Goal: Task Accomplishment & Management: Complete application form

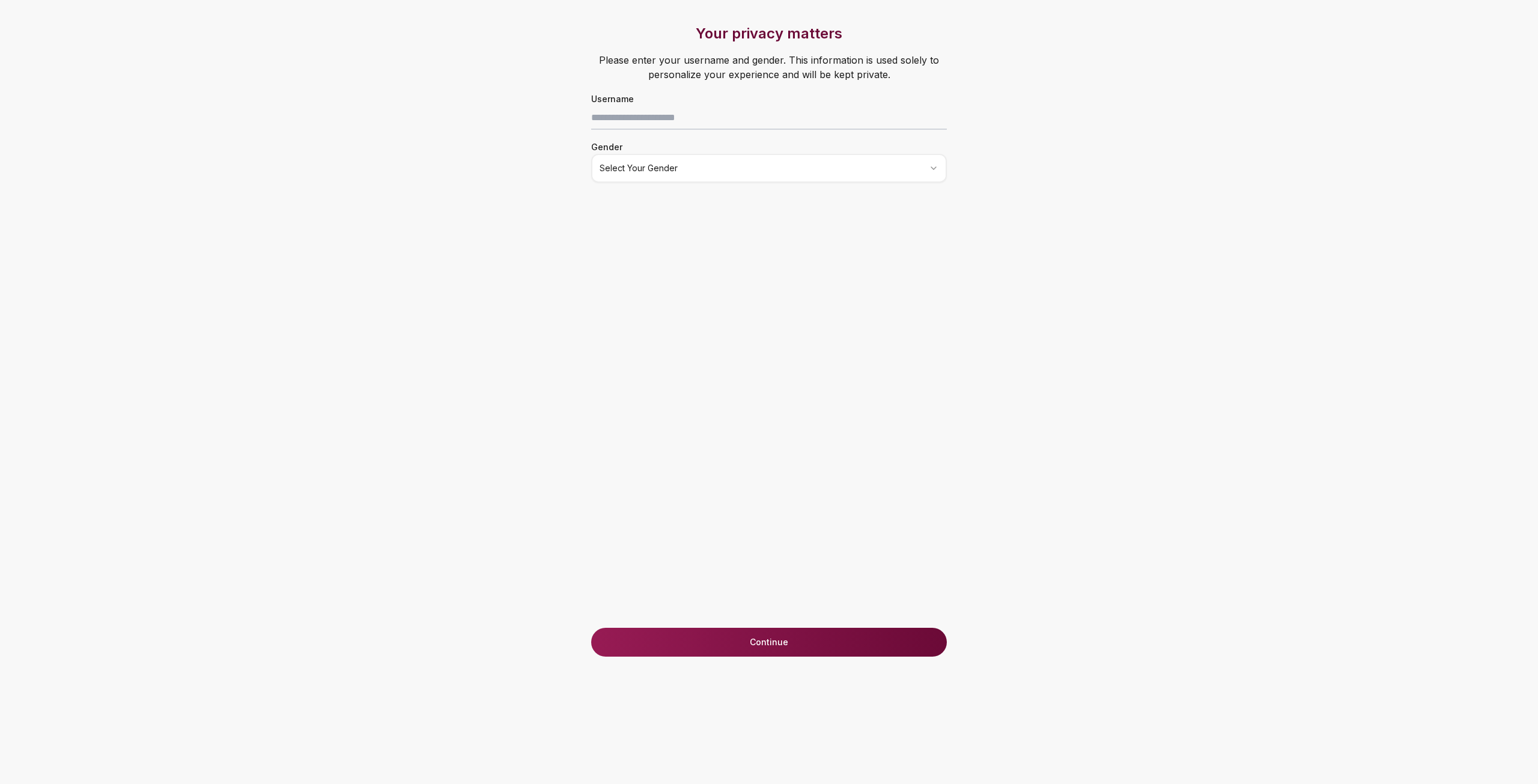
click at [730, 169] on html "Your privacy matters Please enter your username and gender. This information is…" at bounding box center [769, 392] width 1538 height 784
click at [679, 113] on input at bounding box center [768, 118] width 356 height 24
type input "******"
click at [783, 635] on button "Continue" at bounding box center [768, 642] width 356 height 29
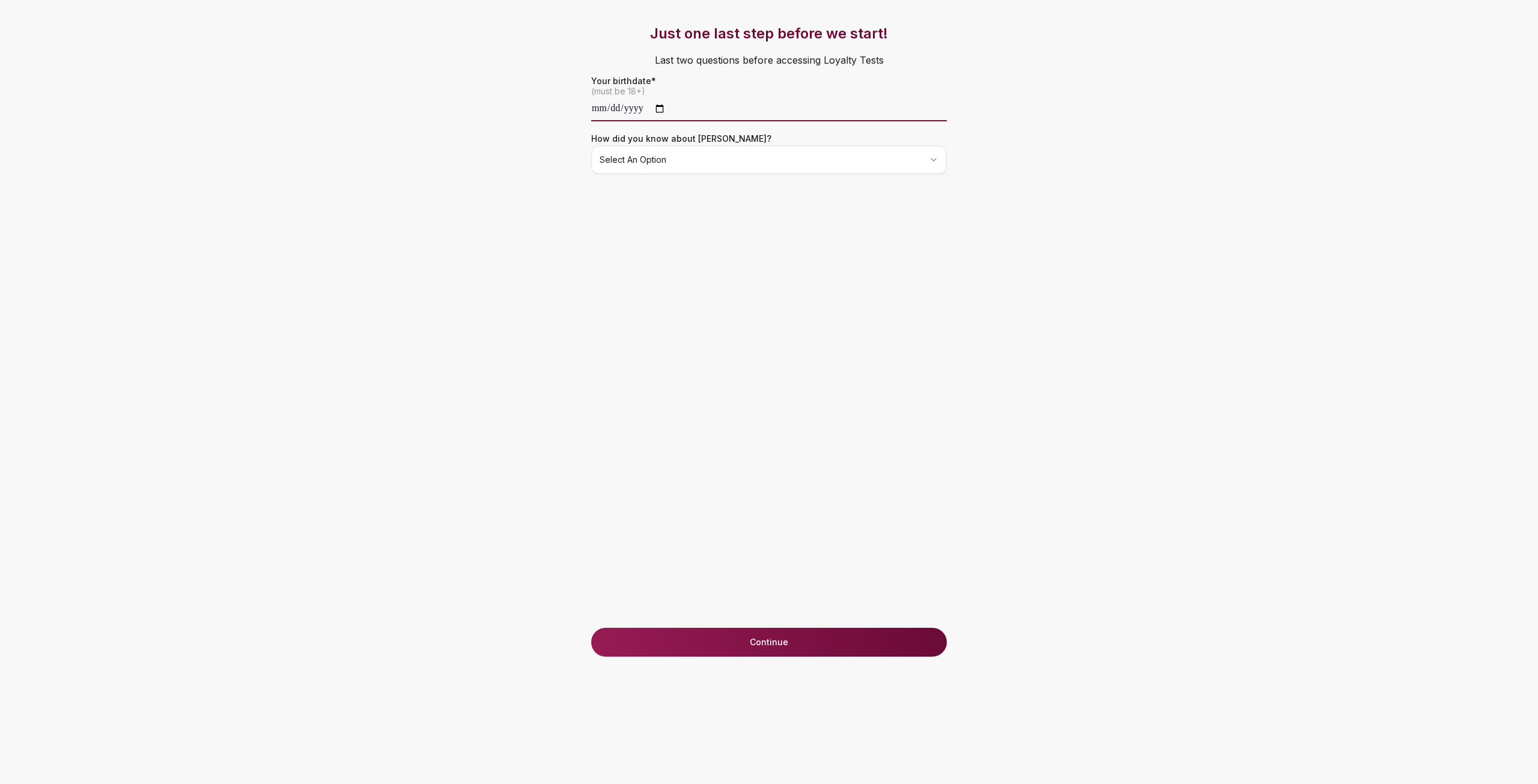
click at [614, 112] on input "date" at bounding box center [768, 109] width 356 height 24
click at [594, 114] on input "date" at bounding box center [768, 109] width 356 height 24
click at [647, 114] on input "**********" at bounding box center [768, 109] width 356 height 24
type input "**********"
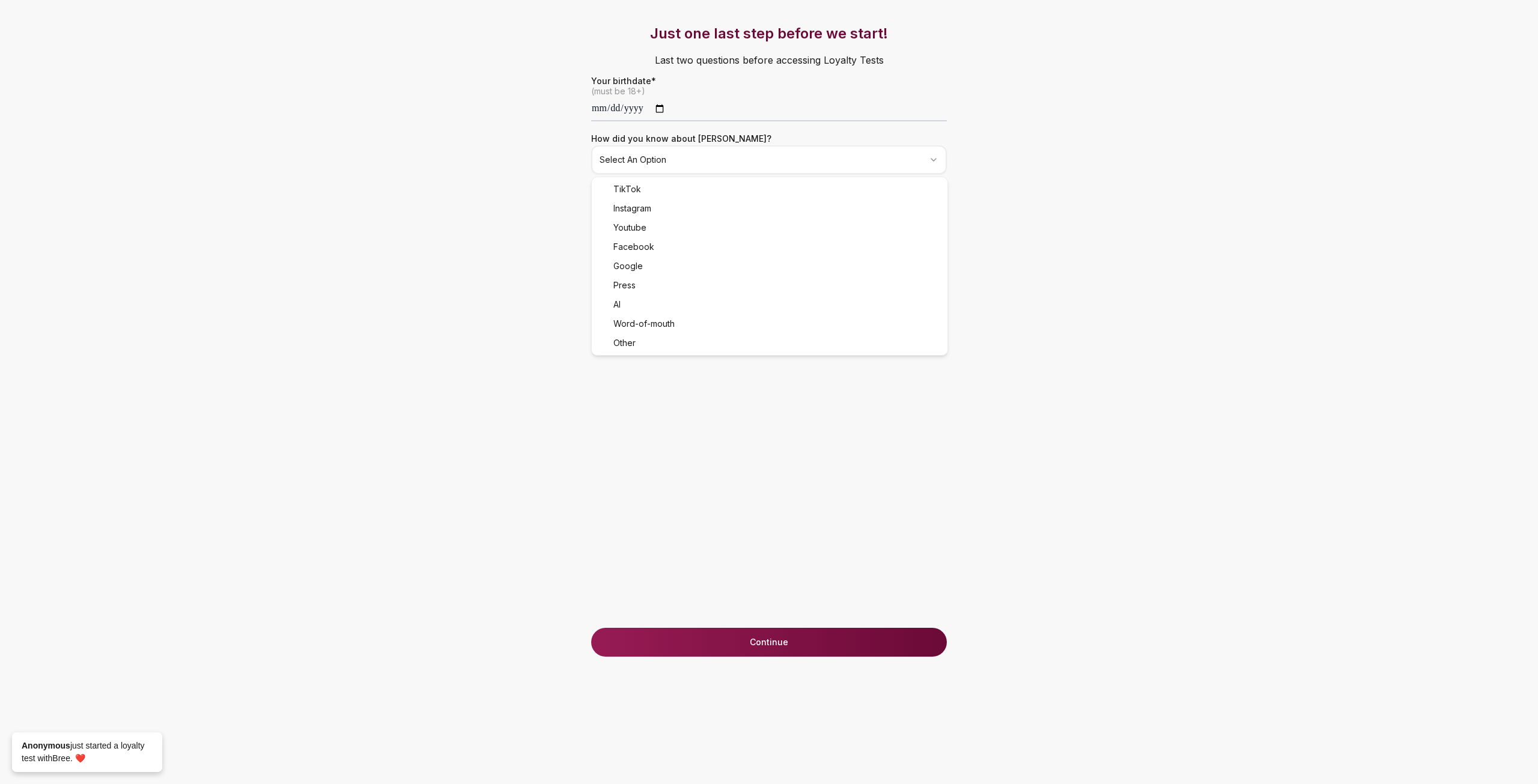
click at [682, 158] on html "**********" at bounding box center [769, 392] width 1538 height 784
click at [849, 635] on button "Continue" at bounding box center [768, 642] width 356 height 29
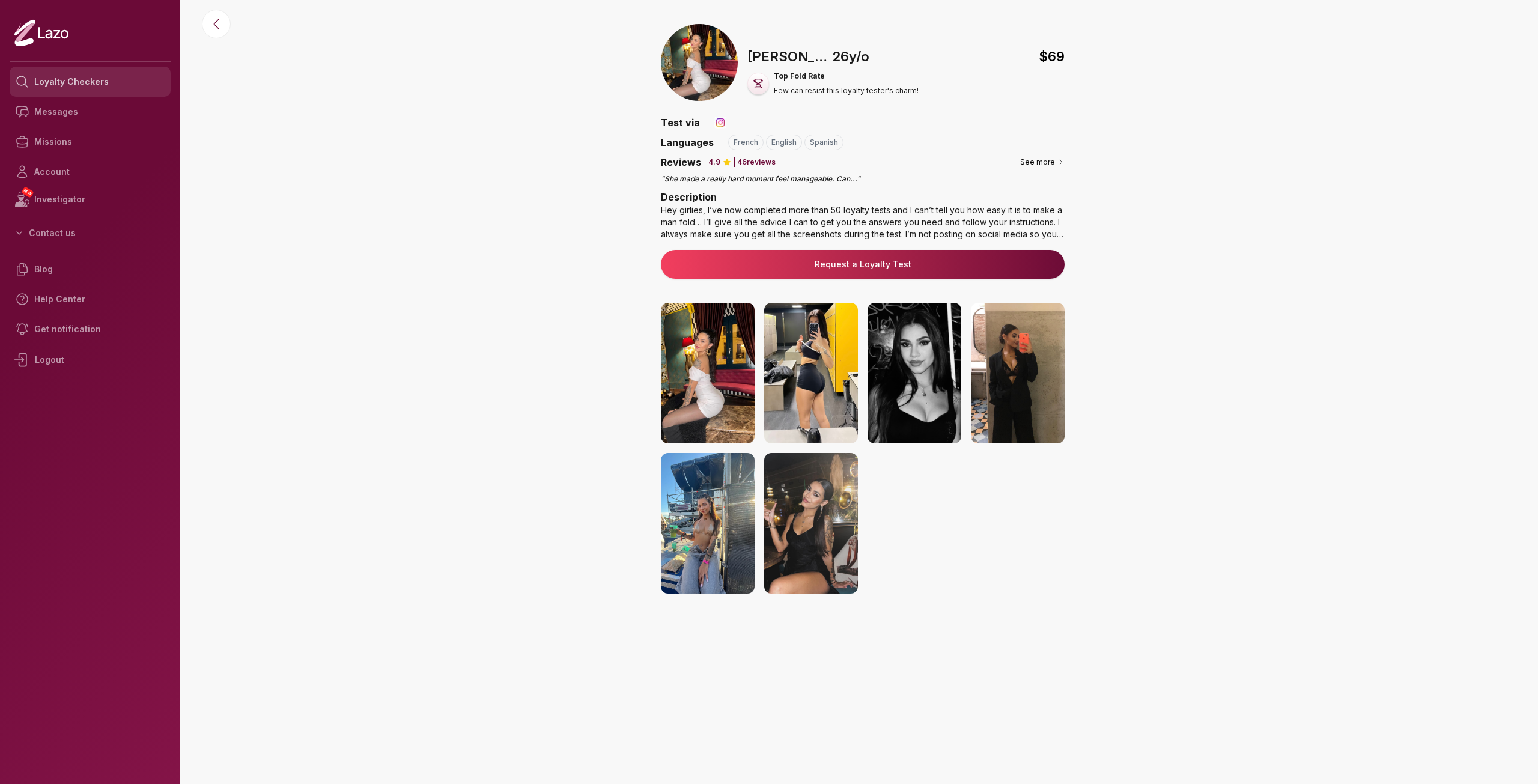
click at [111, 85] on link "Loyalty Checkers" at bounding box center [90, 81] width 161 height 30
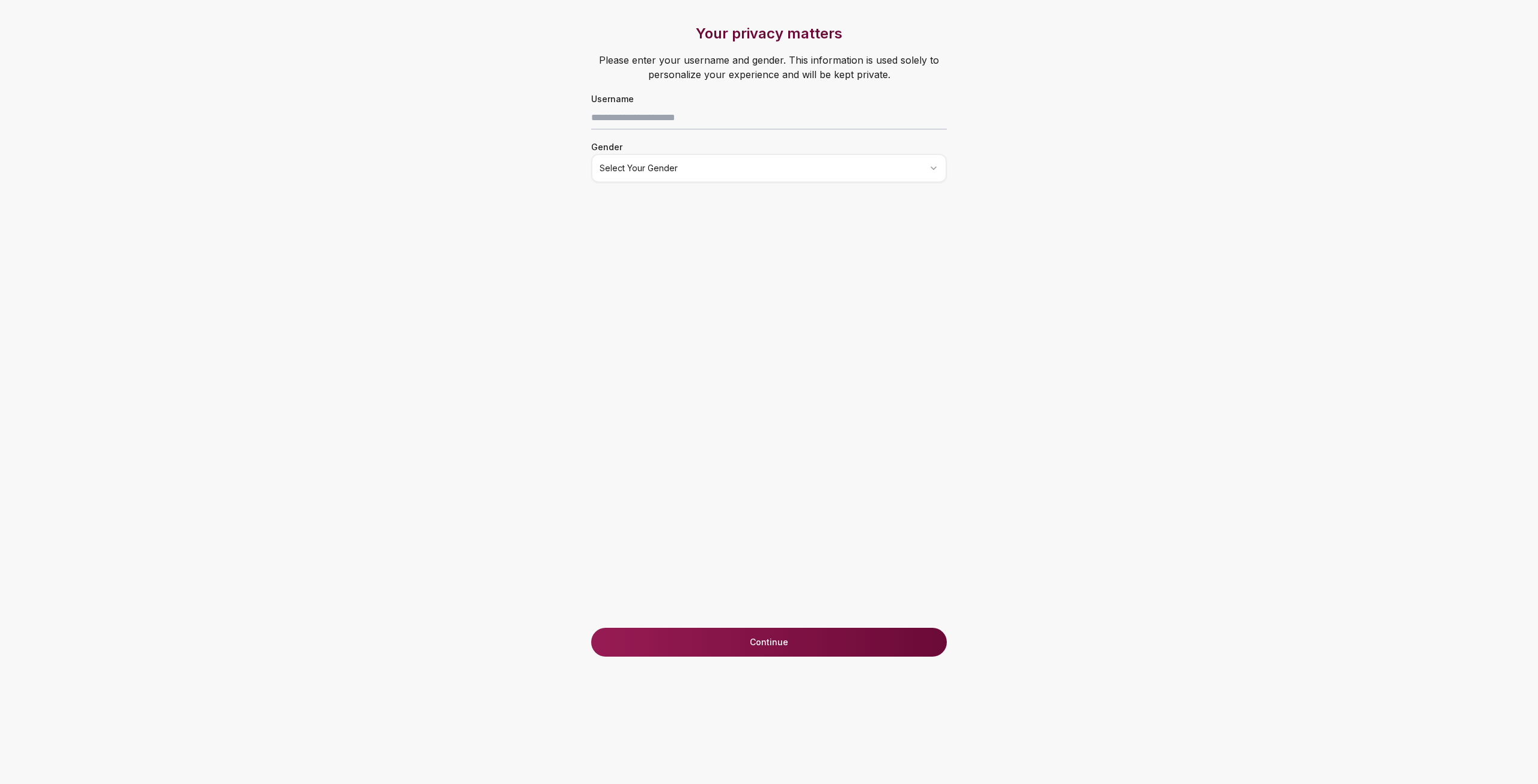
click at [703, 189] on div "Your privacy matters Please enter your username and gender. This information is…" at bounding box center [769, 326] width 404 height 603
click at [696, 171] on html "Your privacy matters Please enter your username and gender. This information is…" at bounding box center [769, 392] width 1538 height 784
click at [722, 166] on html "Your privacy matters Please enter your username and gender. This information is…" at bounding box center [769, 392] width 1538 height 784
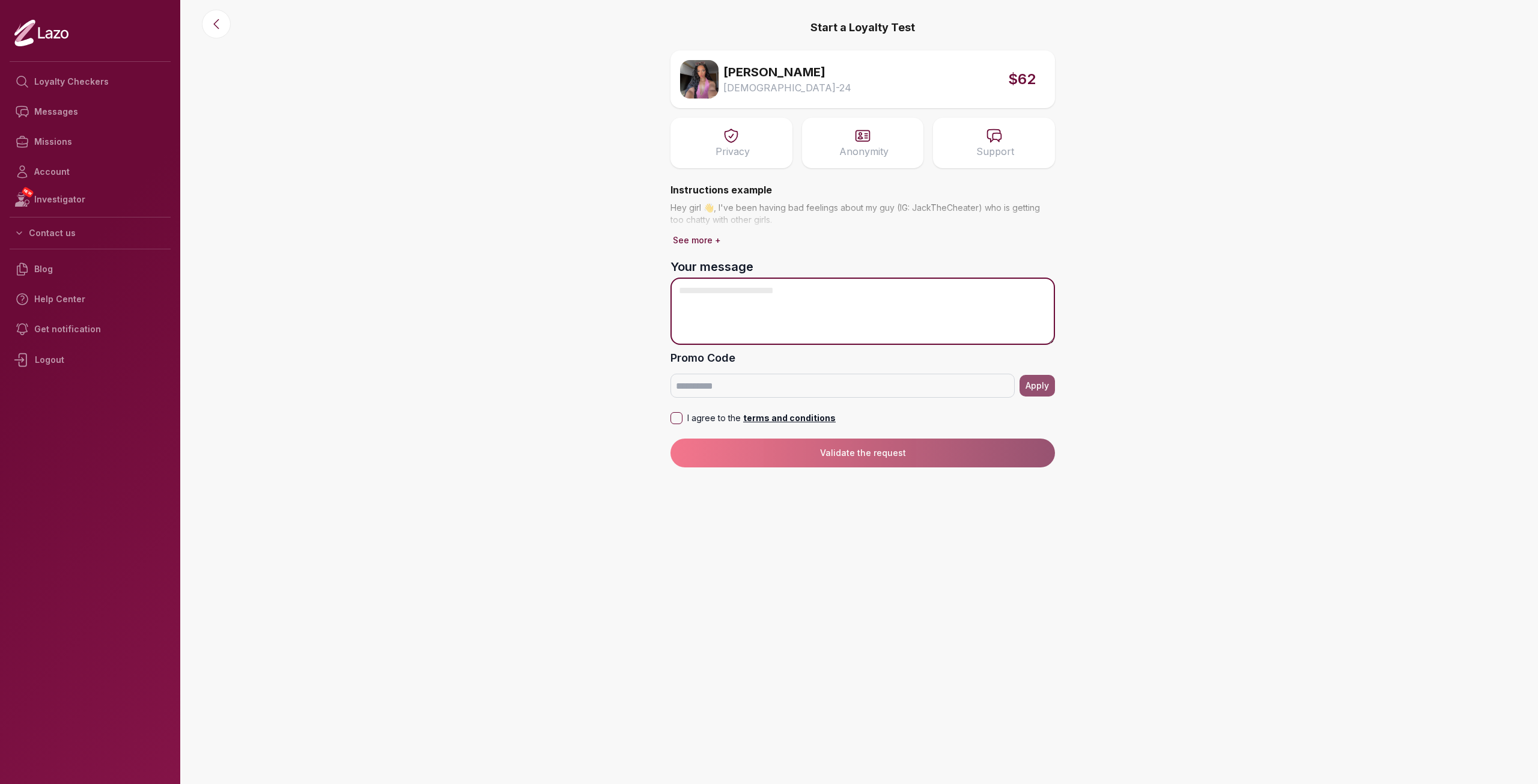
click at [831, 296] on textarea "Your message" at bounding box center [862, 311] width 384 height 67
type textarea "**********"
click at [706, 237] on button "See more +" at bounding box center [697, 241] width 53 height 17
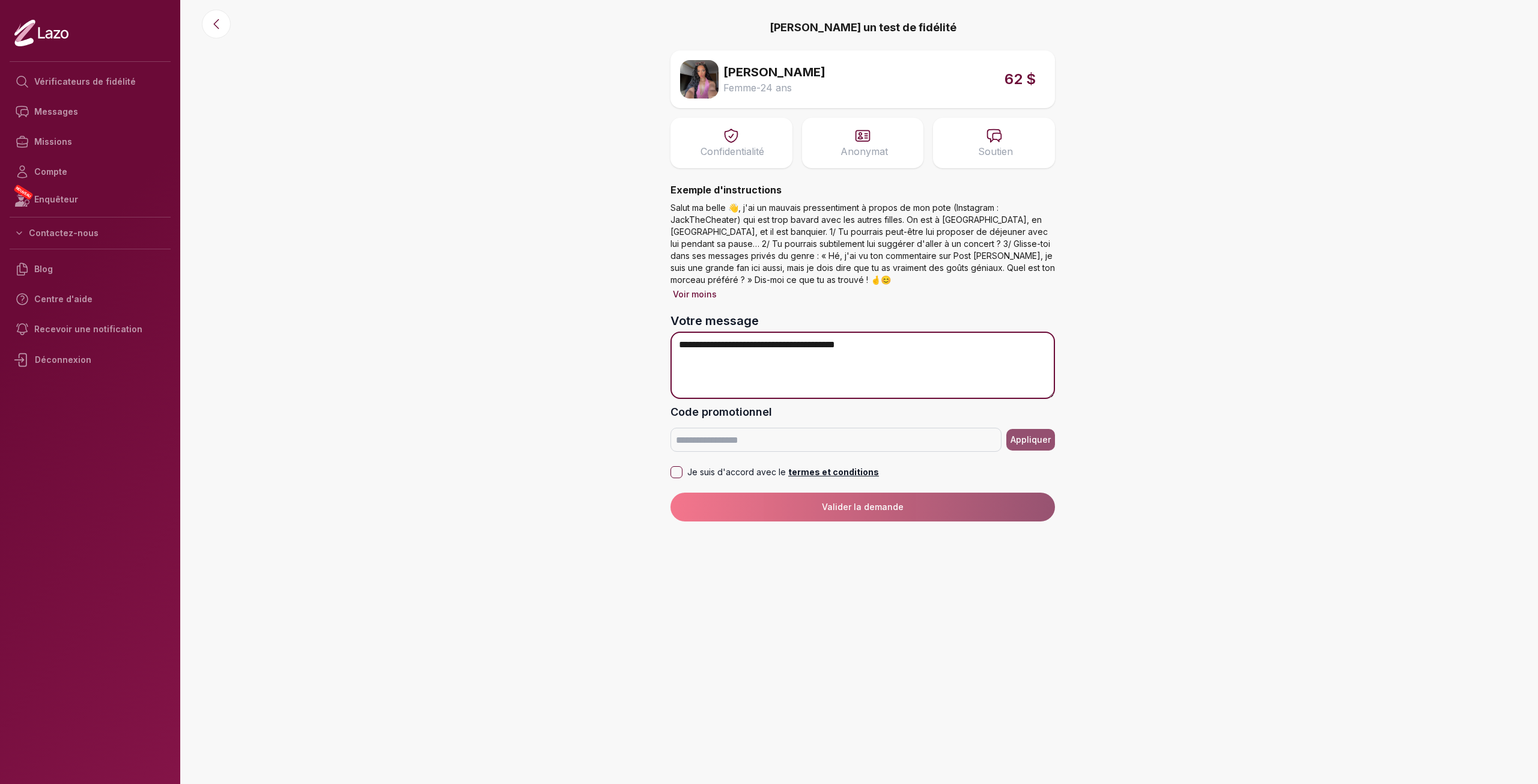
click at [896, 348] on textarea "**********" at bounding box center [862, 365] width 384 height 67
click at [680, 473] on button "Je suis d'accord avec le termes et conditions" at bounding box center [676, 472] width 12 height 12
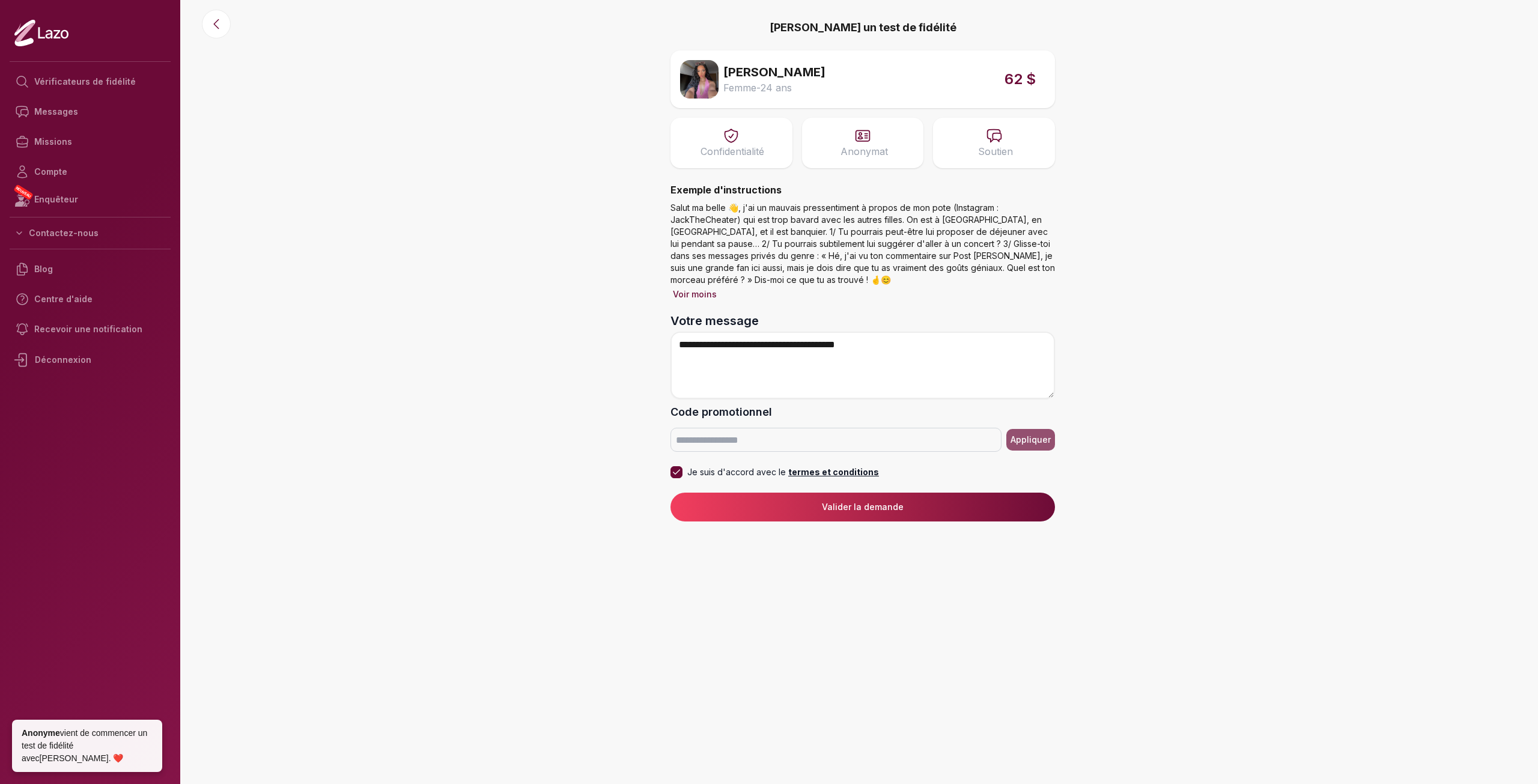
click at [911, 503] on button "Valider la demande" at bounding box center [862, 507] width 384 height 29
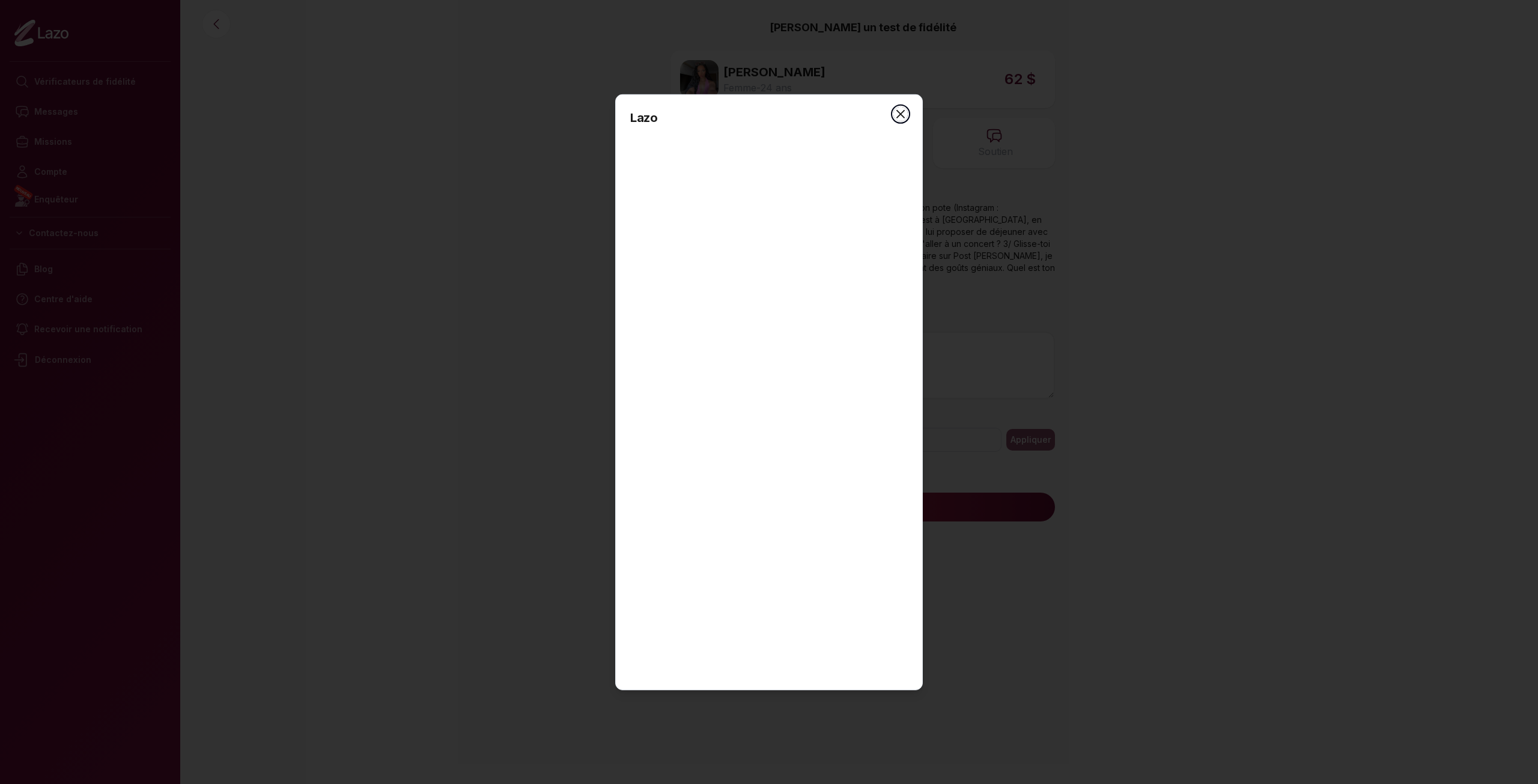
click at [906, 108] on icon "button" at bounding box center [900, 114] width 14 height 14
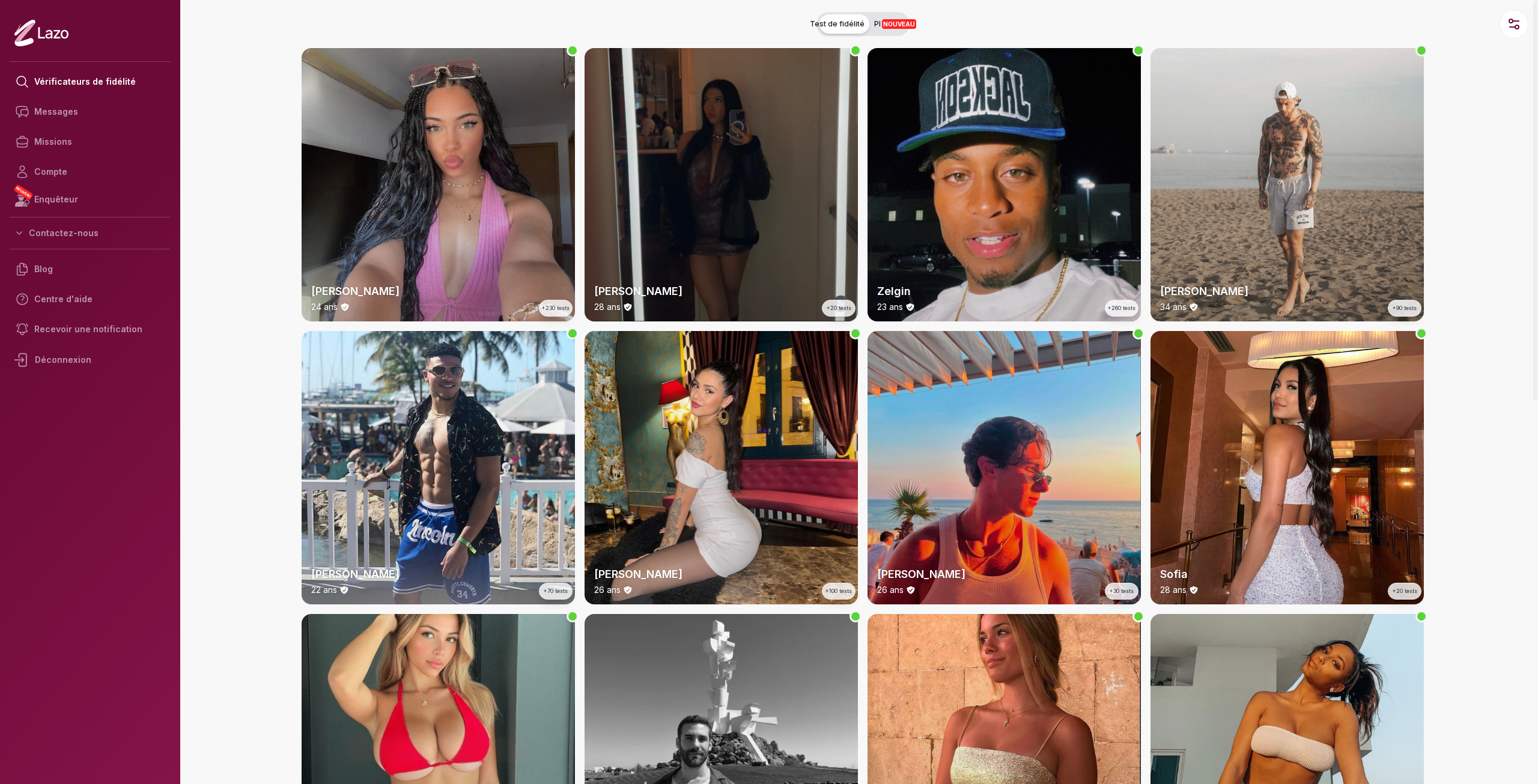
drag, startPoint x: 782, startPoint y: 118, endPoint x: 751, endPoint y: 129, distance: 32.9
click at [751, 129] on div "Suzanne 28 ans +20 tests" at bounding box center [721, 185] width 273 height 273
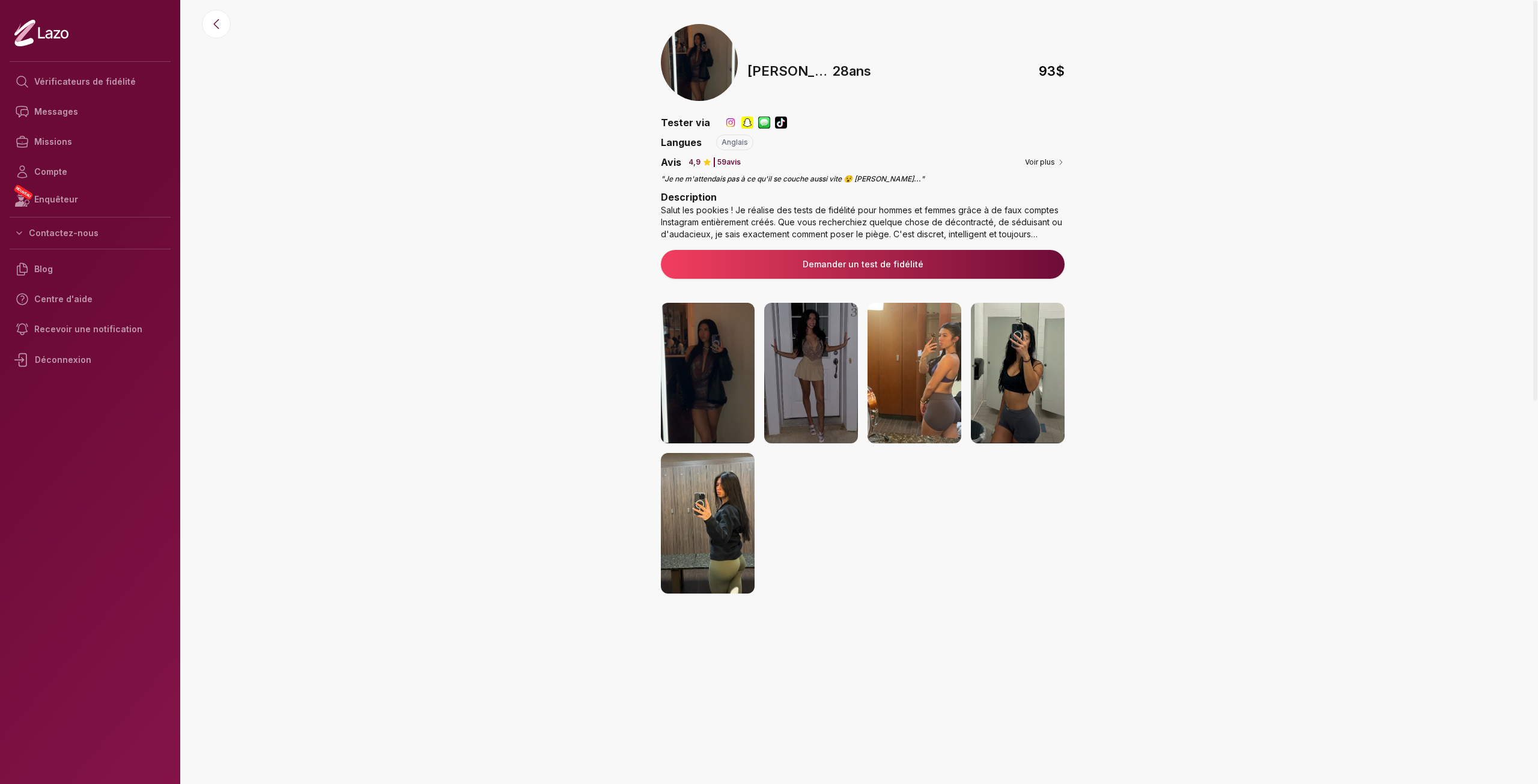
click at [672, 366] on img at bounding box center [707, 373] width 94 height 141
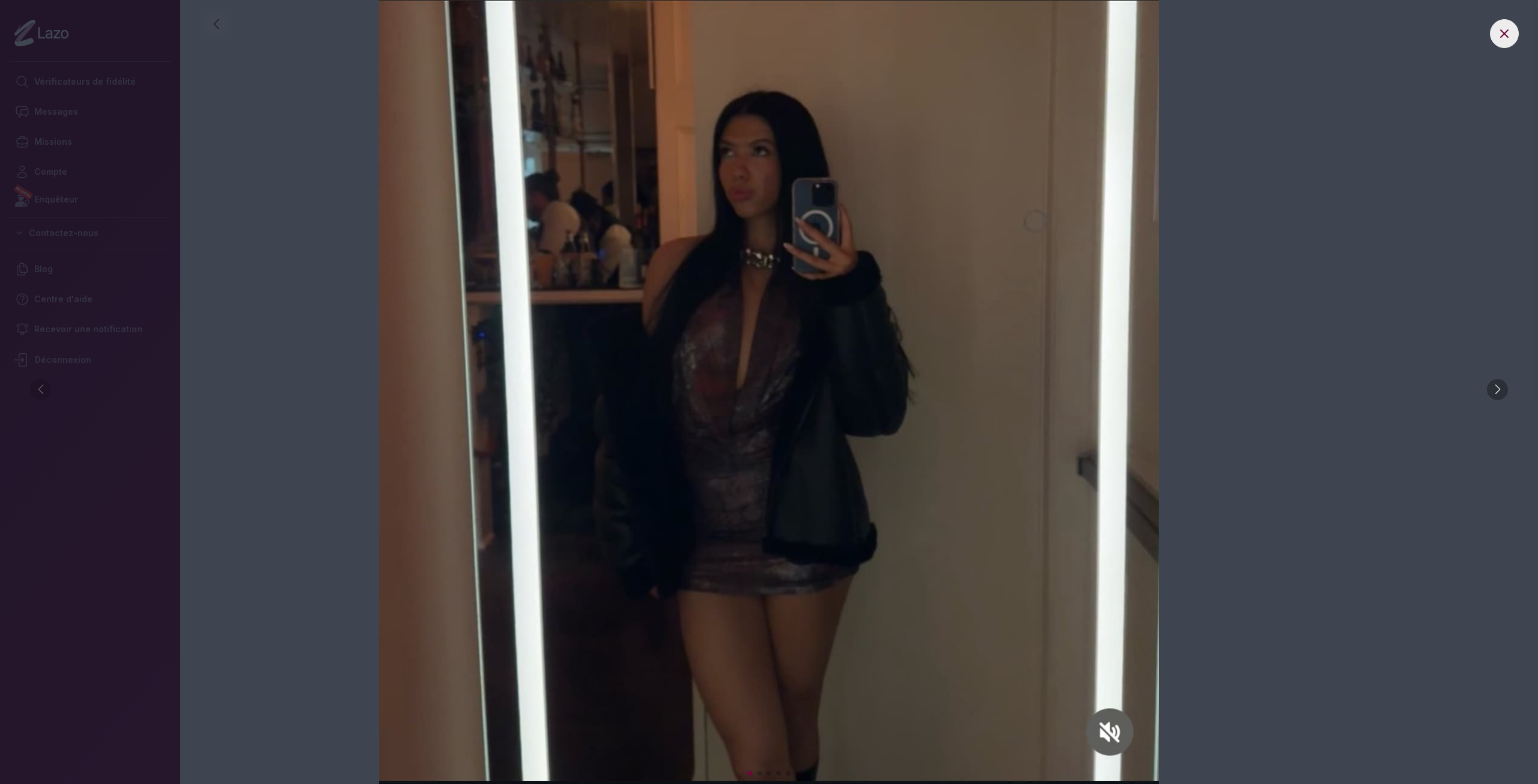
click at [1501, 394] on div at bounding box center [1497, 390] width 21 height 21
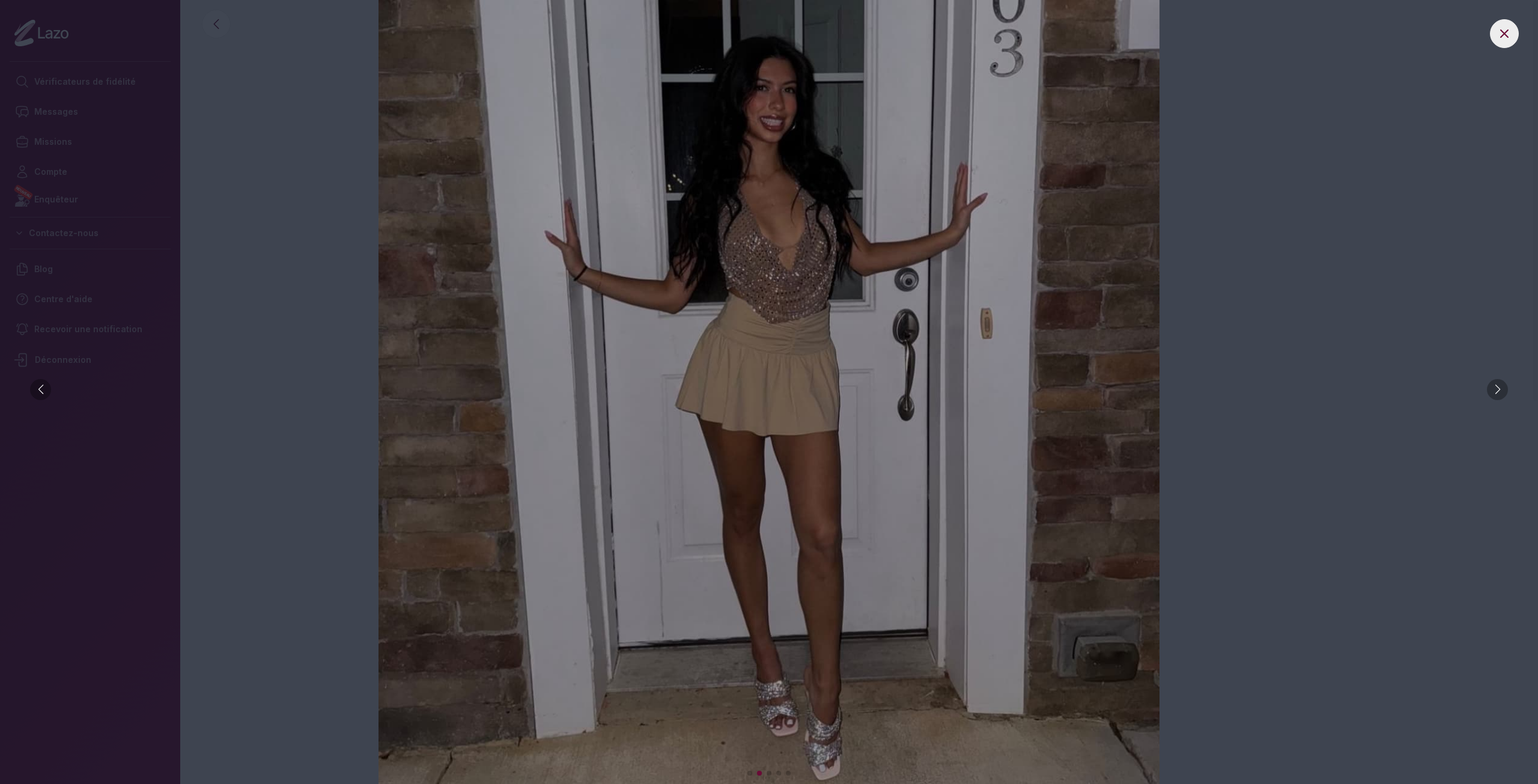
click at [1501, 394] on div at bounding box center [1497, 390] width 21 height 21
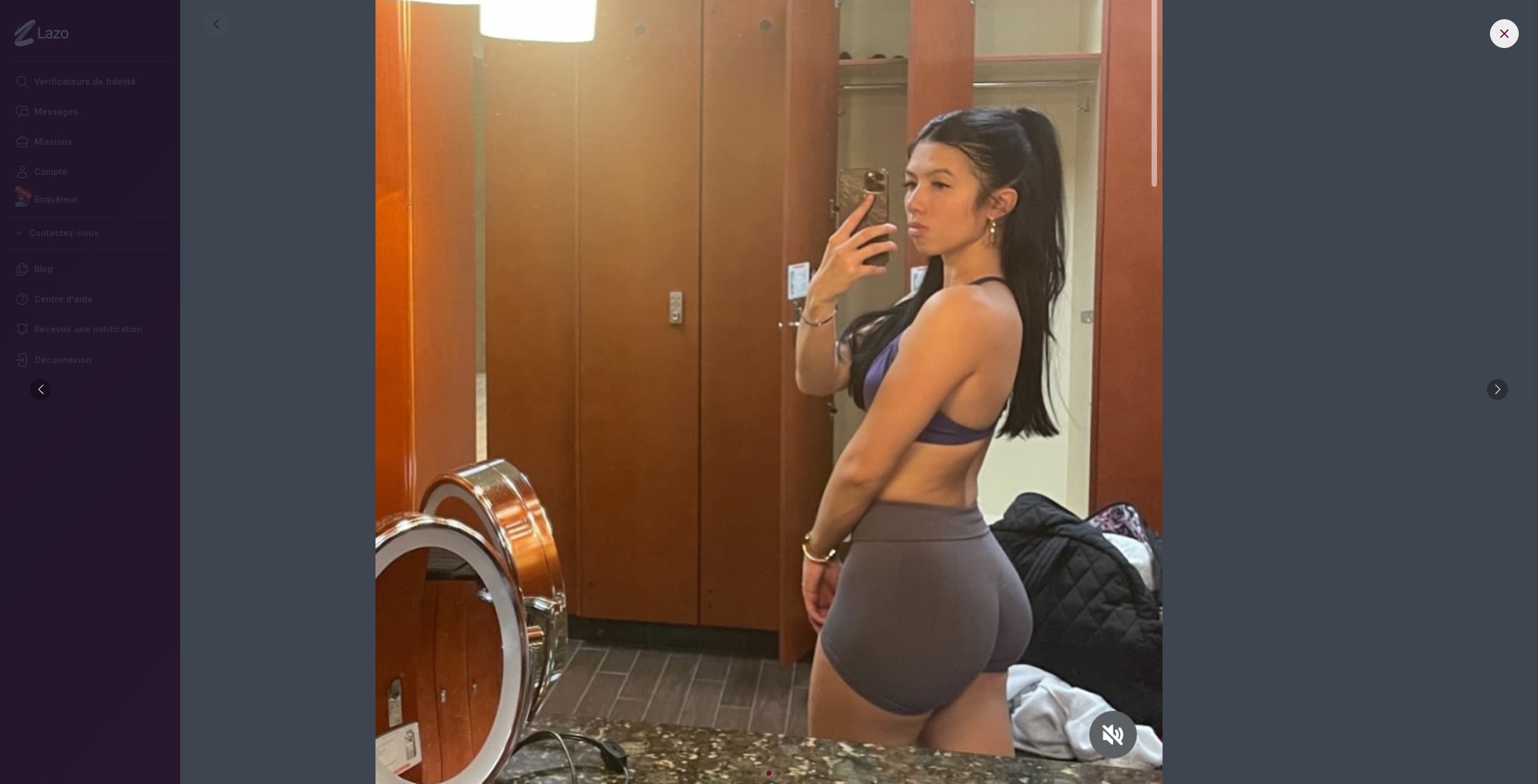
click at [1501, 394] on div at bounding box center [1497, 390] width 21 height 21
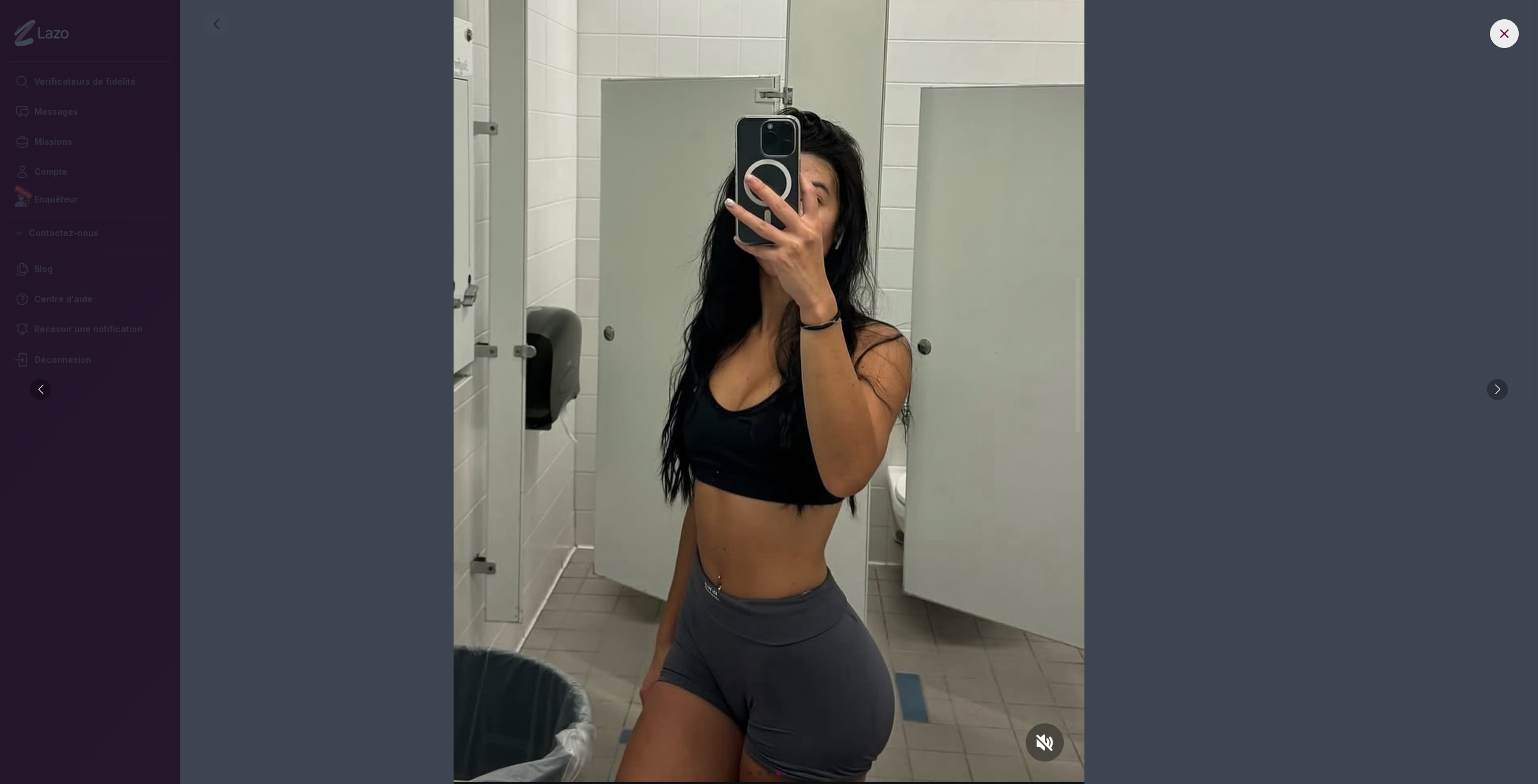
click at [1501, 394] on div at bounding box center [1497, 390] width 21 height 21
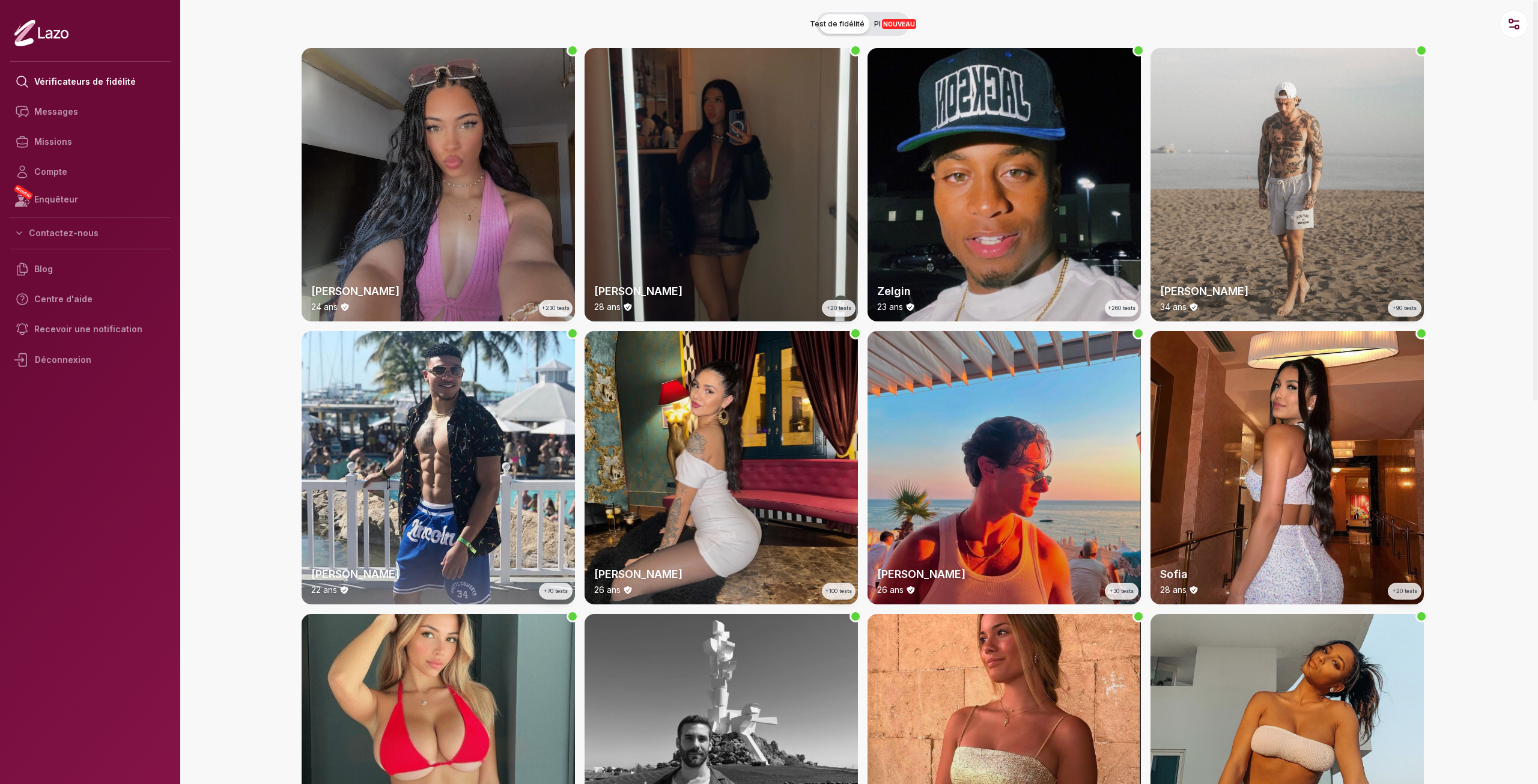
click at [521, 193] on div "Lara 24 ans +230 tests" at bounding box center [438, 185] width 273 height 273
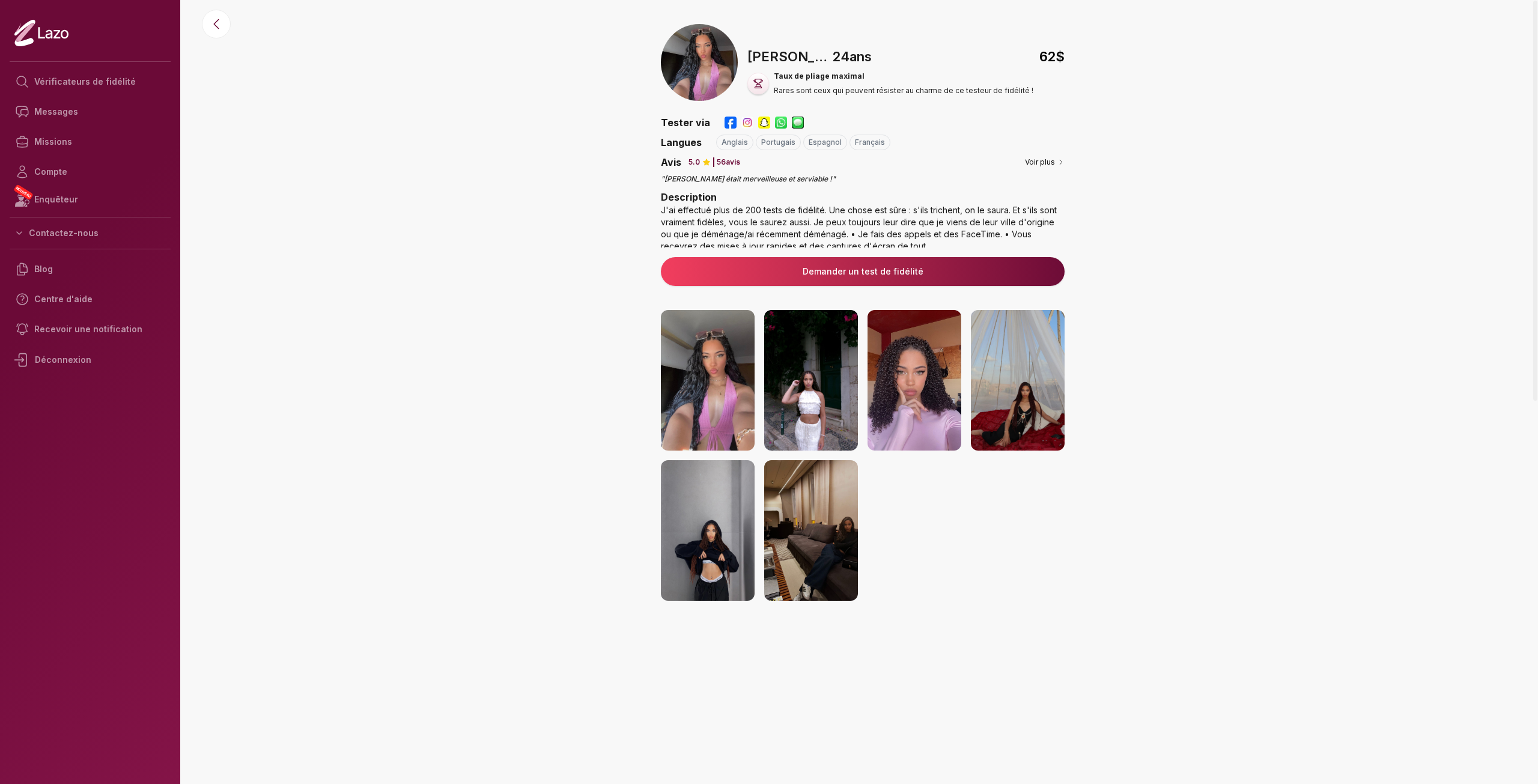
click at [723, 388] on img at bounding box center [707, 380] width 94 height 141
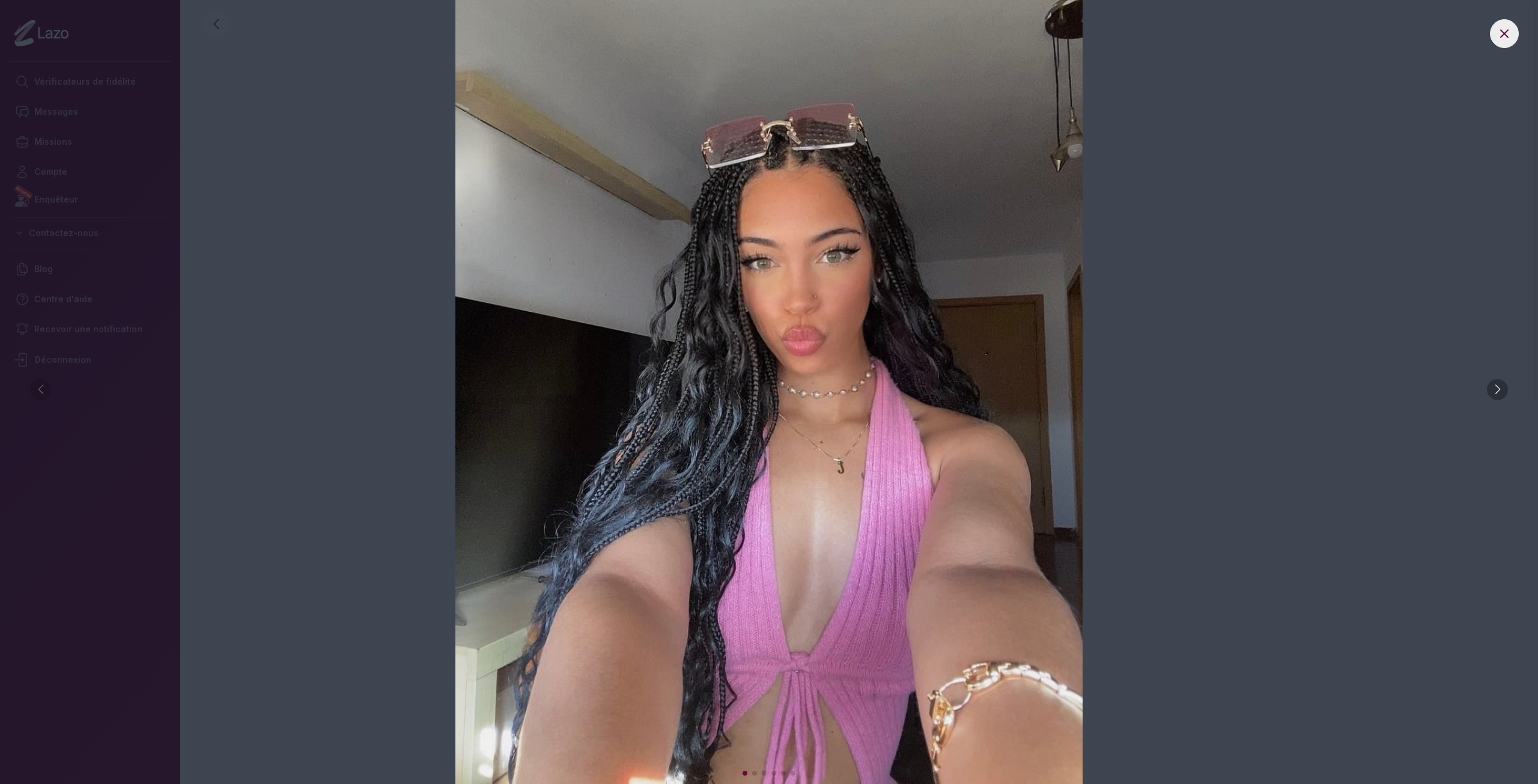
click at [1494, 388] on div at bounding box center [1497, 390] width 21 height 21
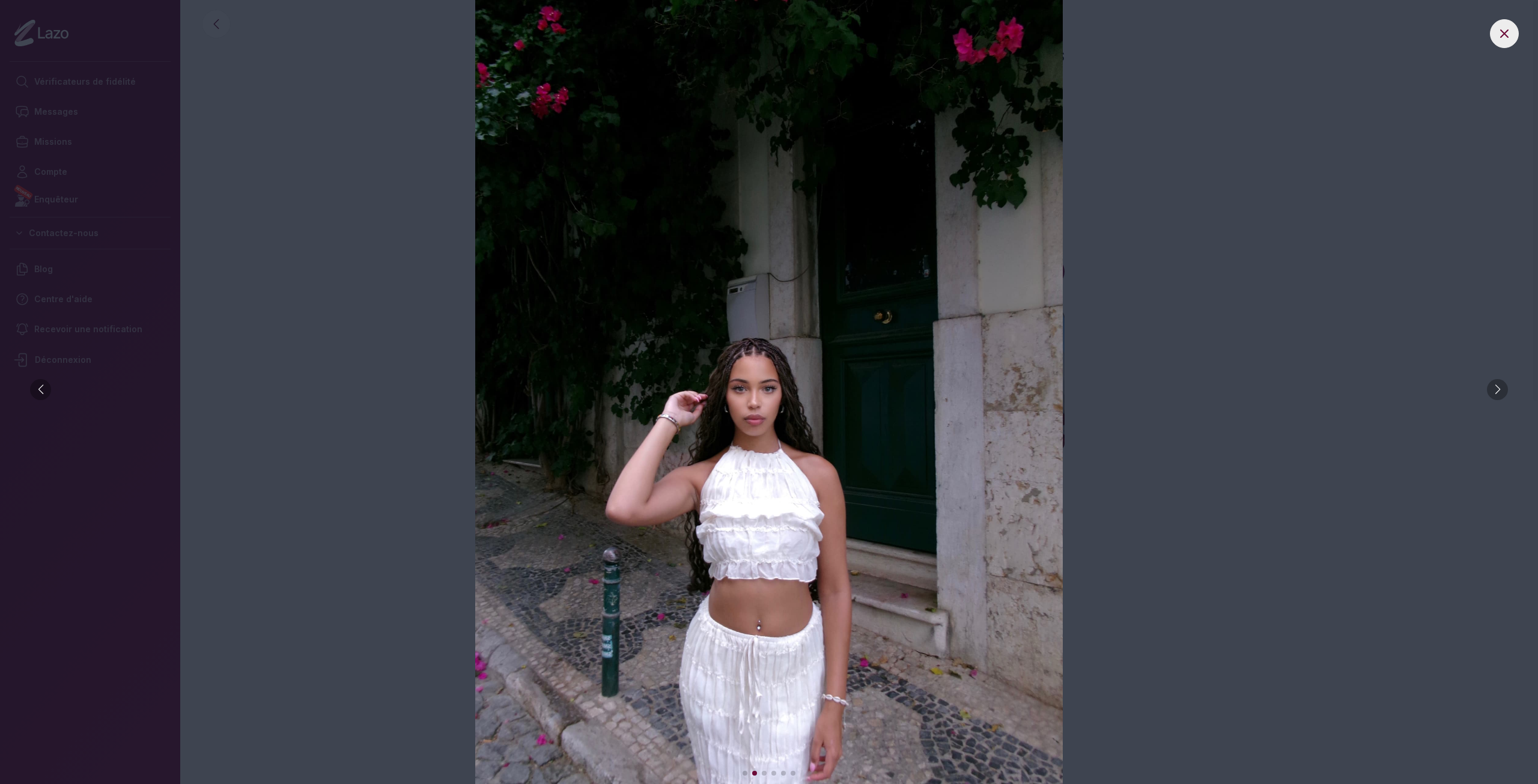
click at [1494, 388] on div at bounding box center [1497, 390] width 21 height 21
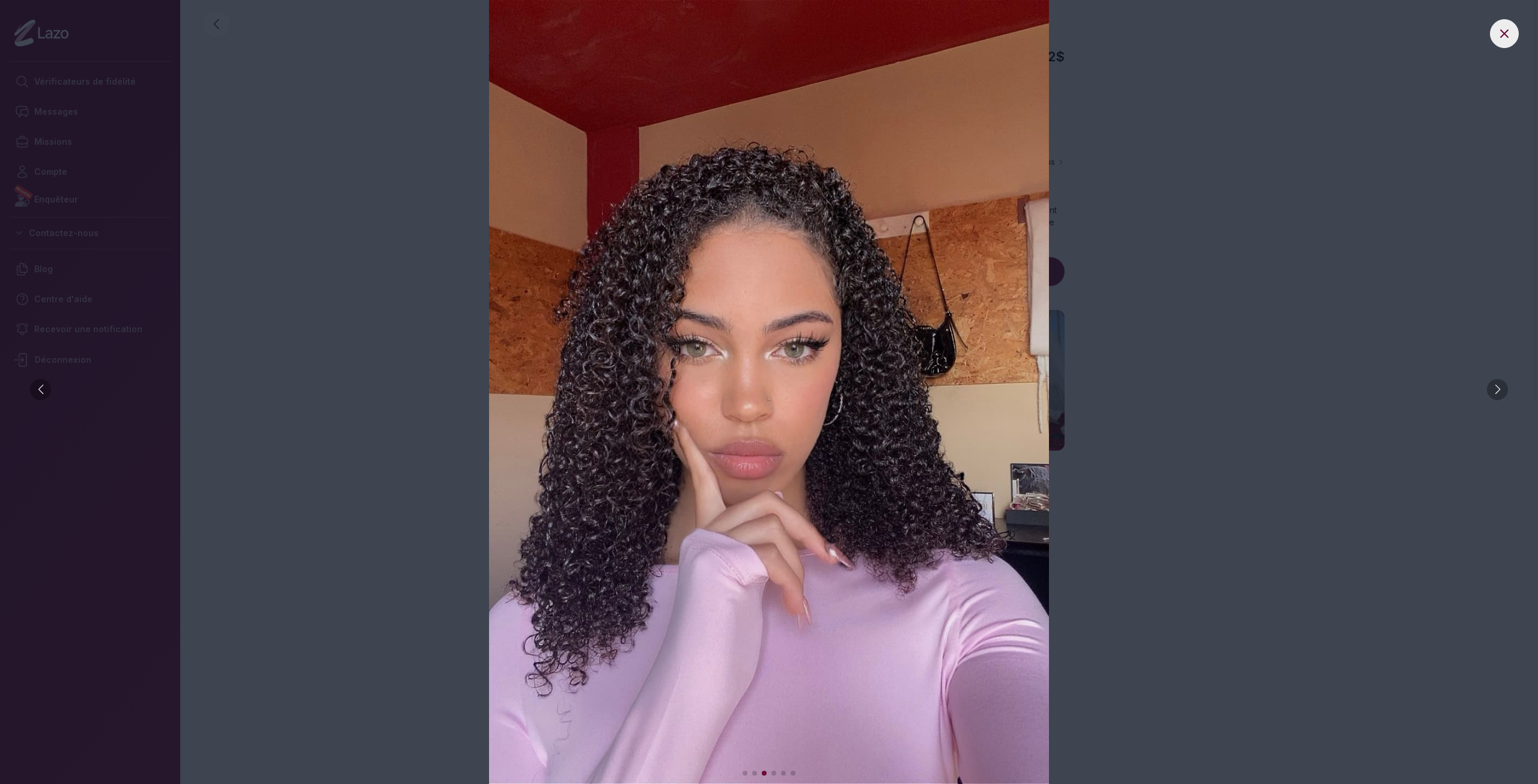
click at [1494, 388] on div at bounding box center [1497, 390] width 21 height 21
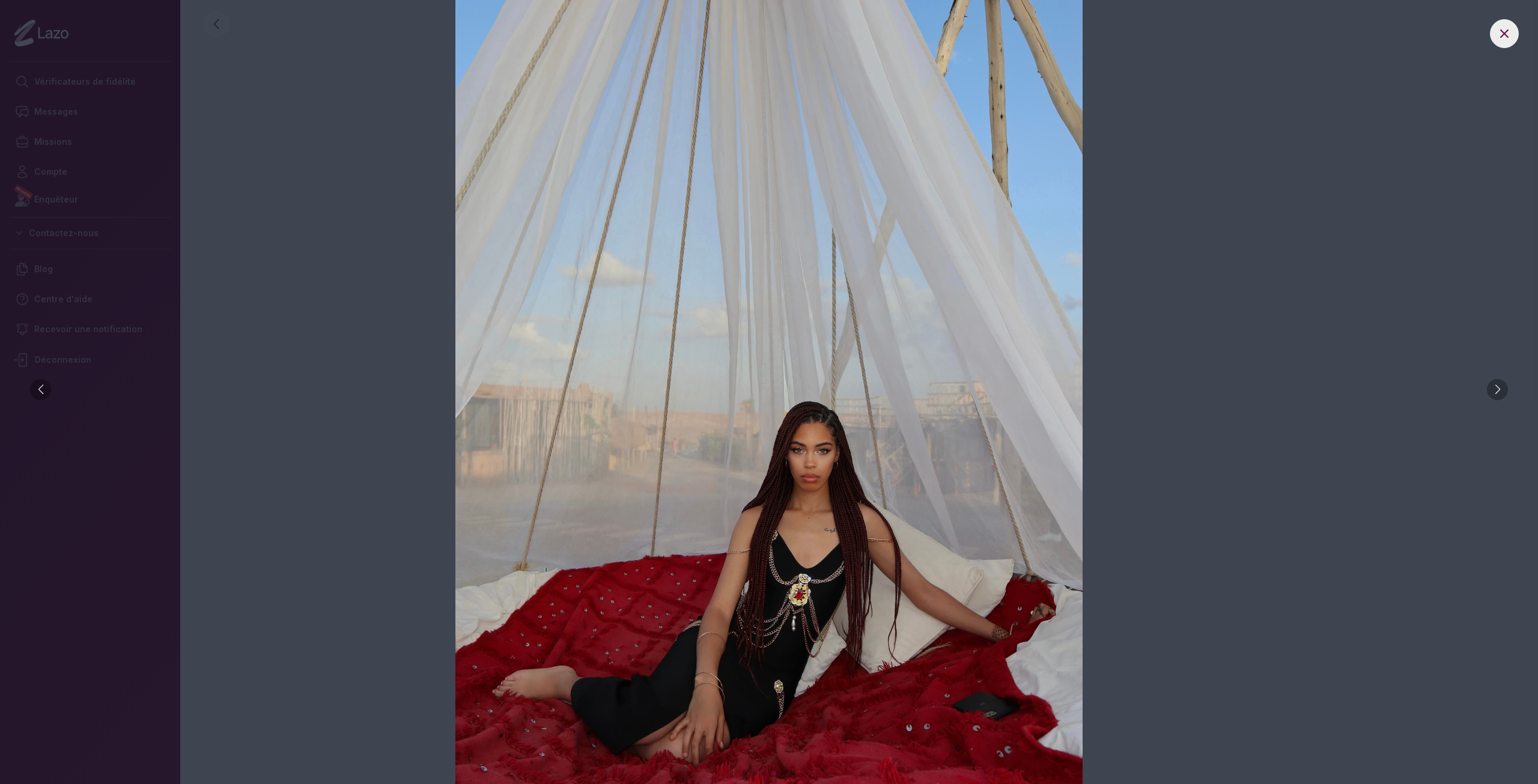
click at [1494, 388] on div at bounding box center [1497, 390] width 21 height 21
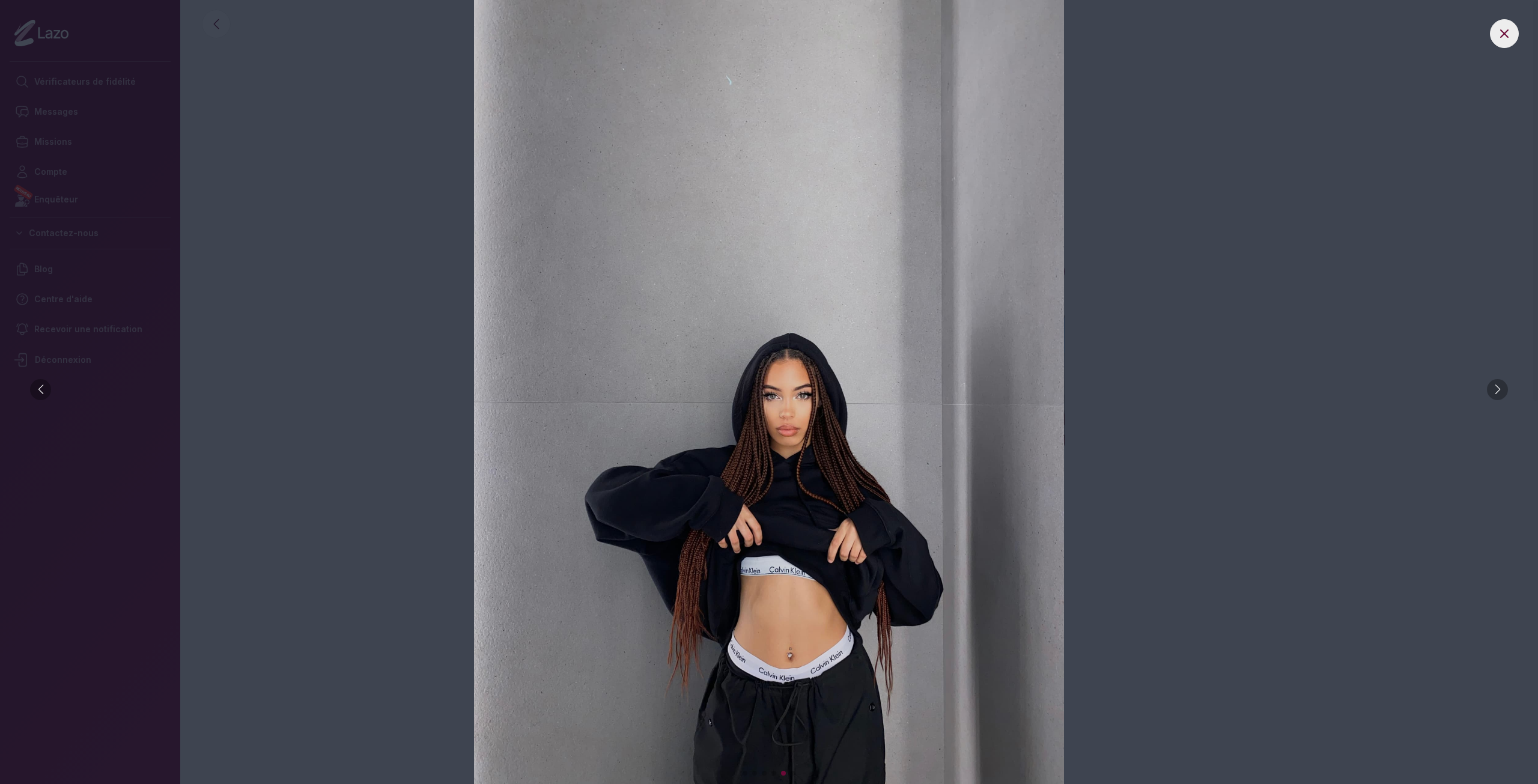
click at [1494, 388] on div at bounding box center [1497, 390] width 21 height 21
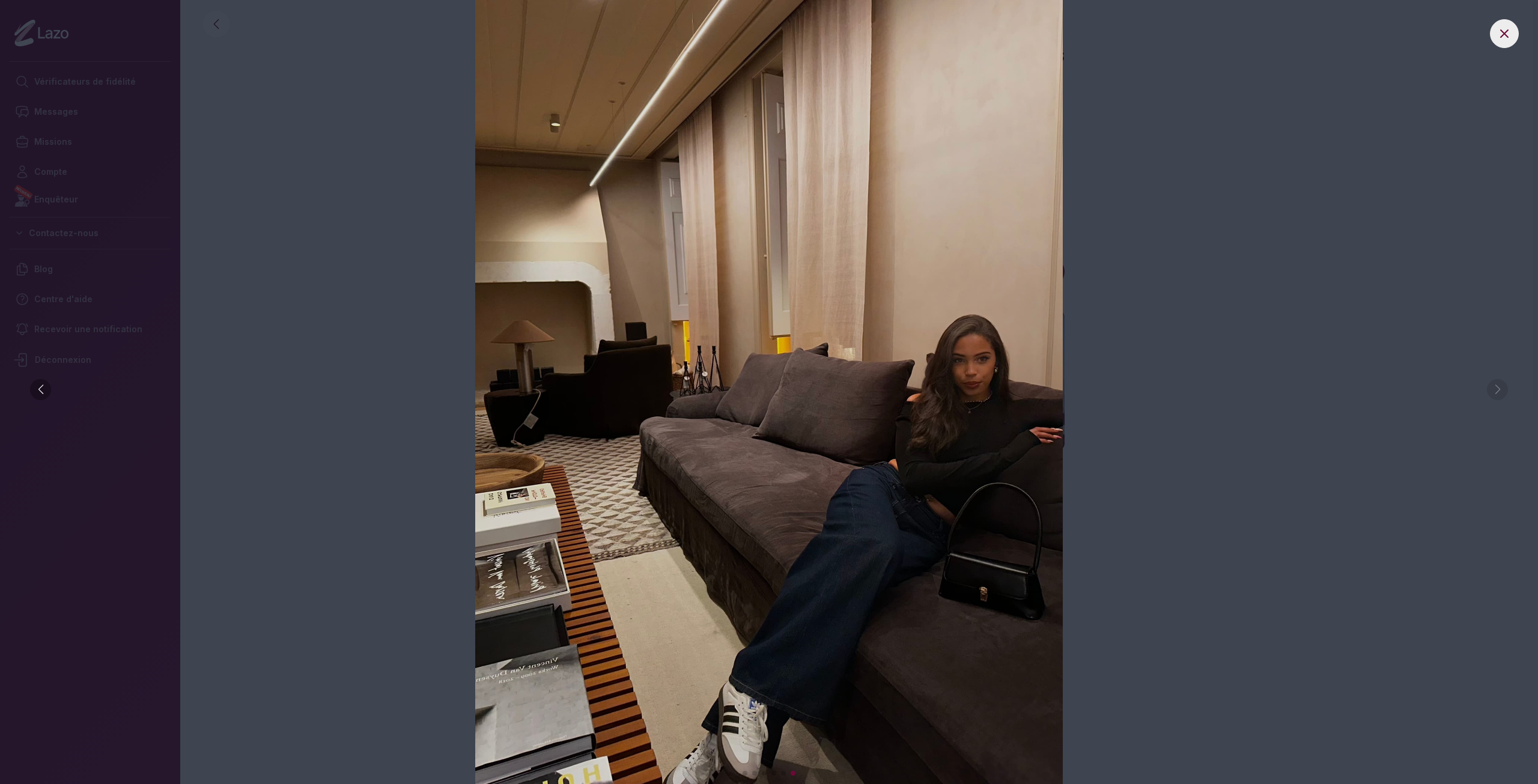
click at [1494, 388] on img at bounding box center [769, 392] width 1489 height 784
click at [1503, 35] on icon at bounding box center [1504, 34] width 7 height 7
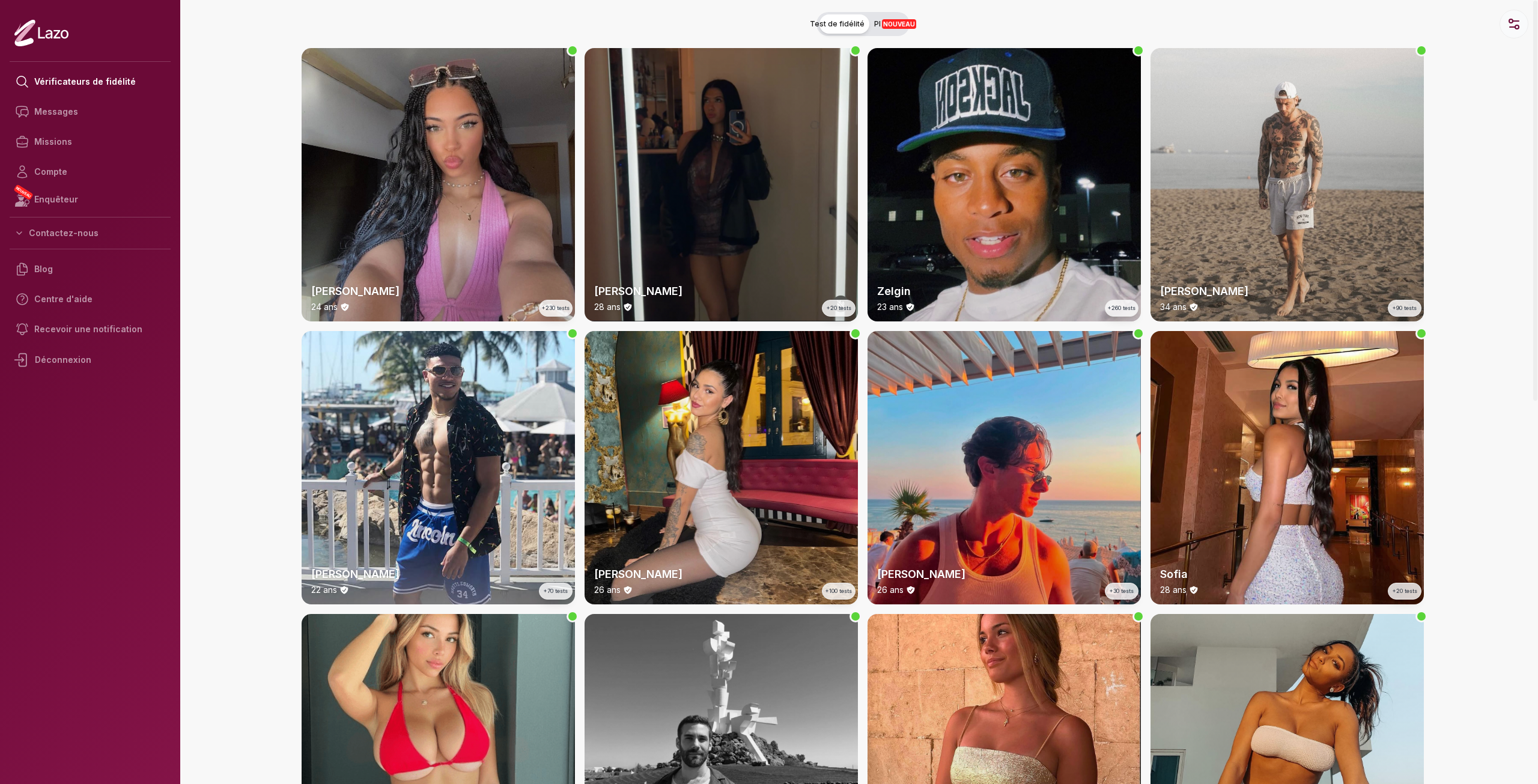
click at [1516, 26] on circle "button" at bounding box center [1516, 26] width 3 height 3
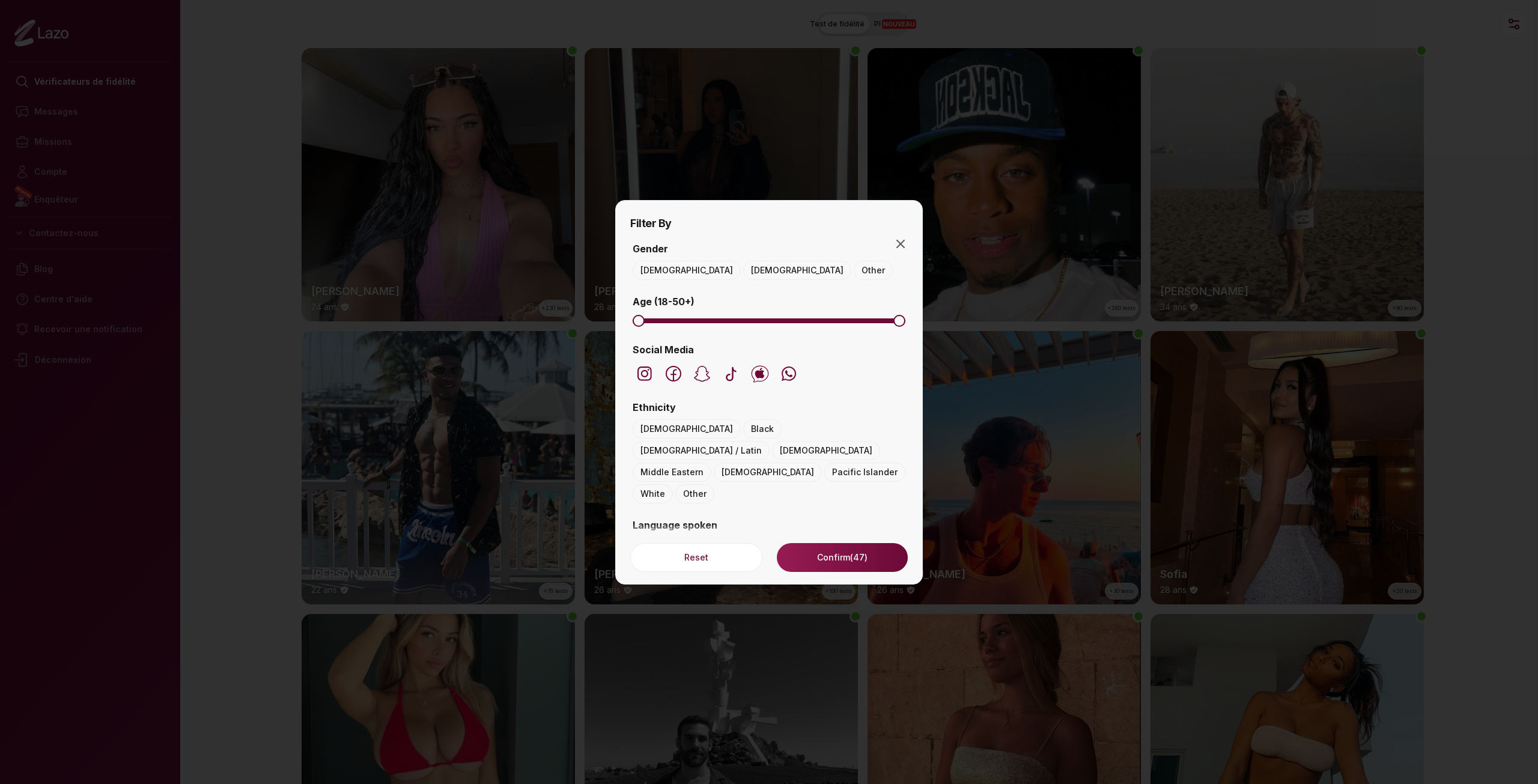
click at [927, 25] on div at bounding box center [769, 392] width 1538 height 784
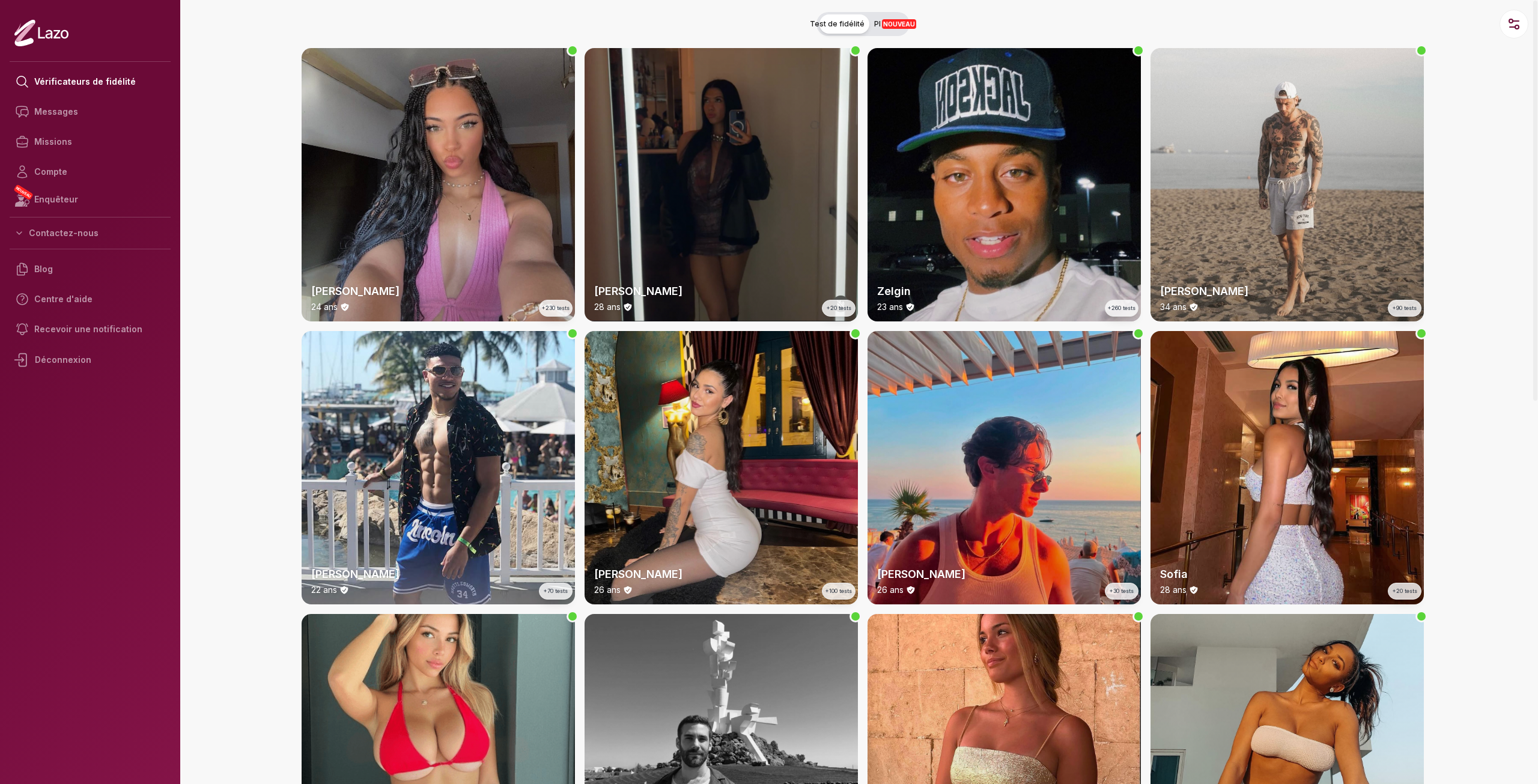
click at [889, 22] on span "PI NOUVEAU" at bounding box center [895, 24] width 42 height 10
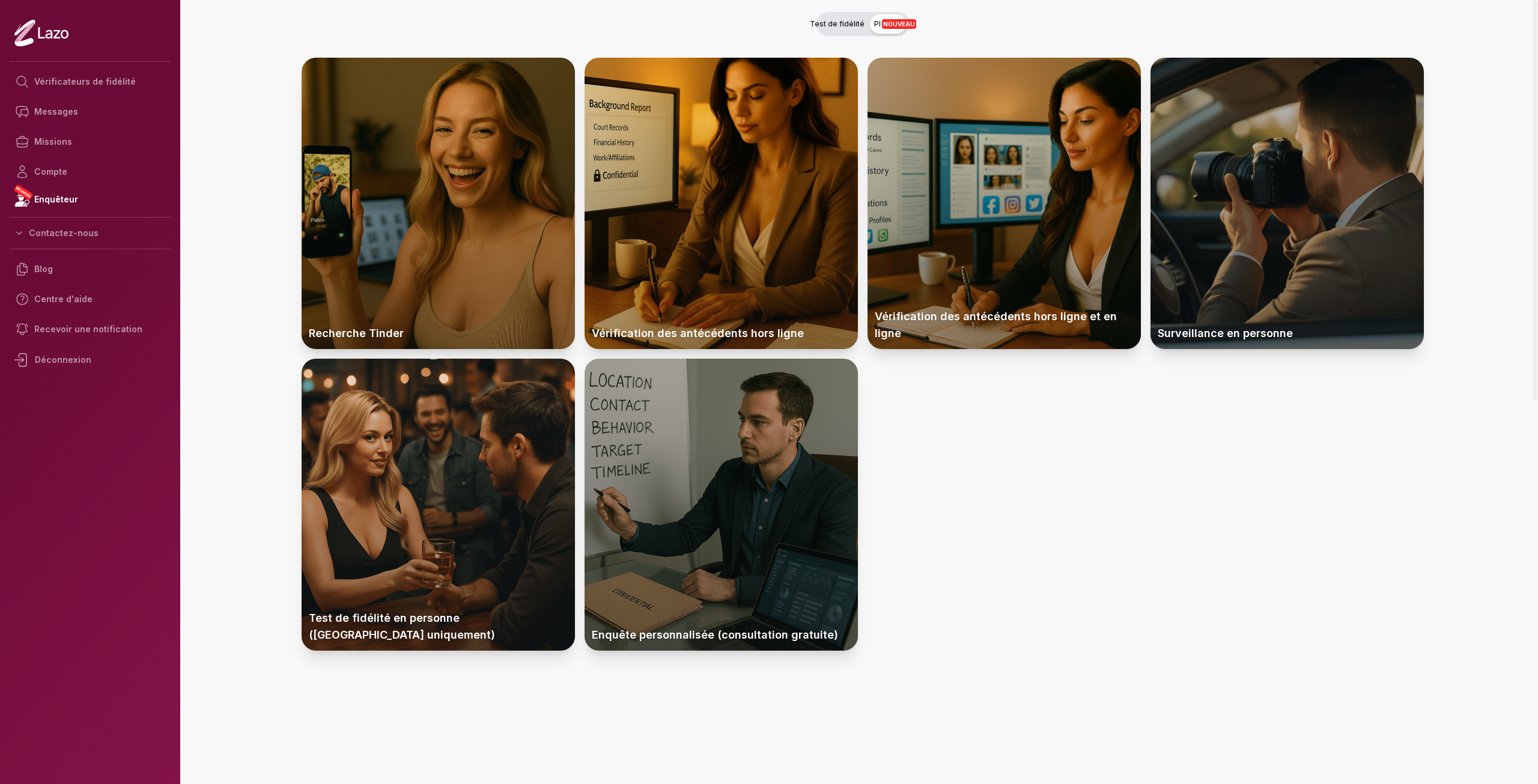
click at [1168, 235] on div at bounding box center [1287, 203] width 273 height 291
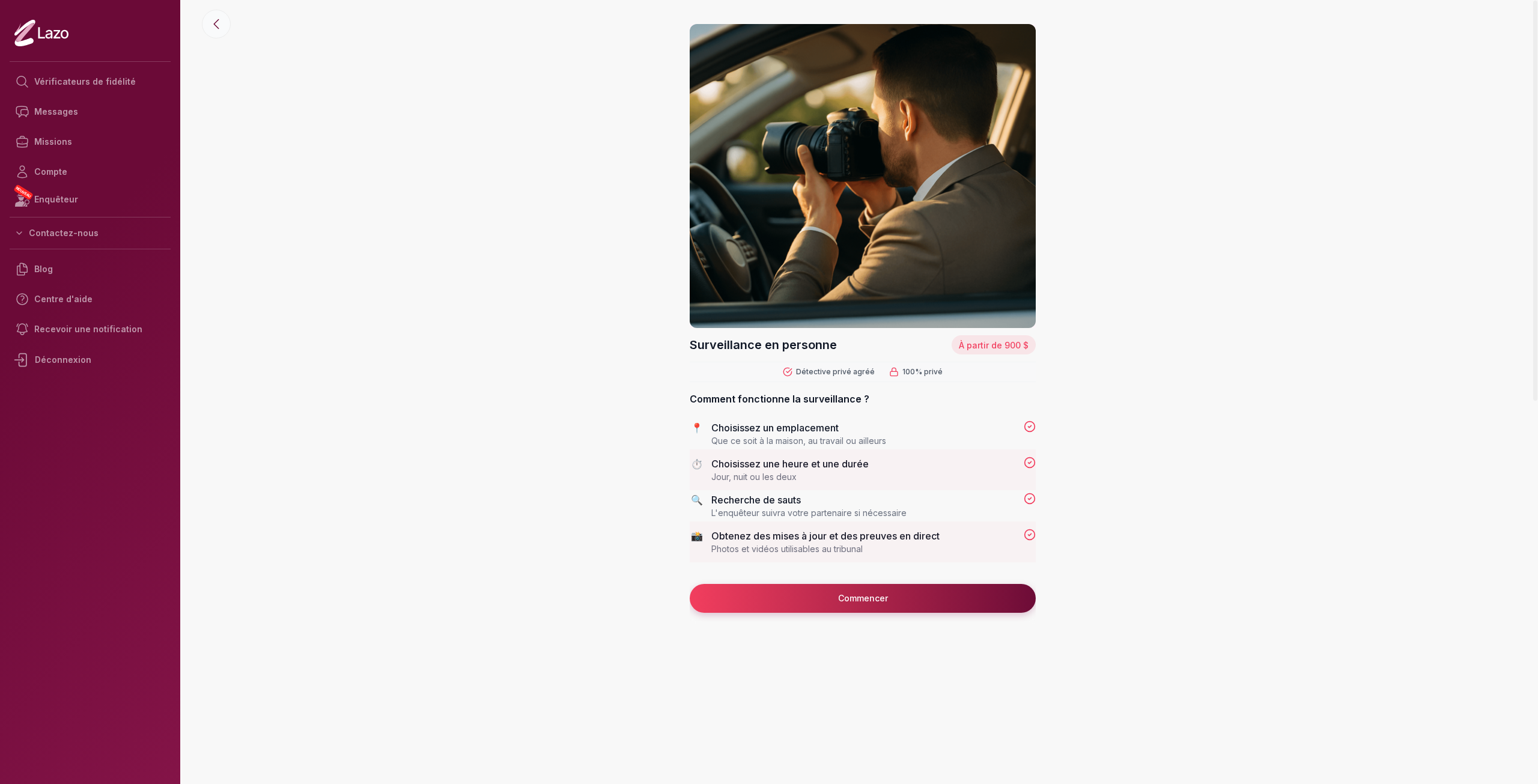
click at [210, 29] on icon at bounding box center [216, 24] width 14 height 14
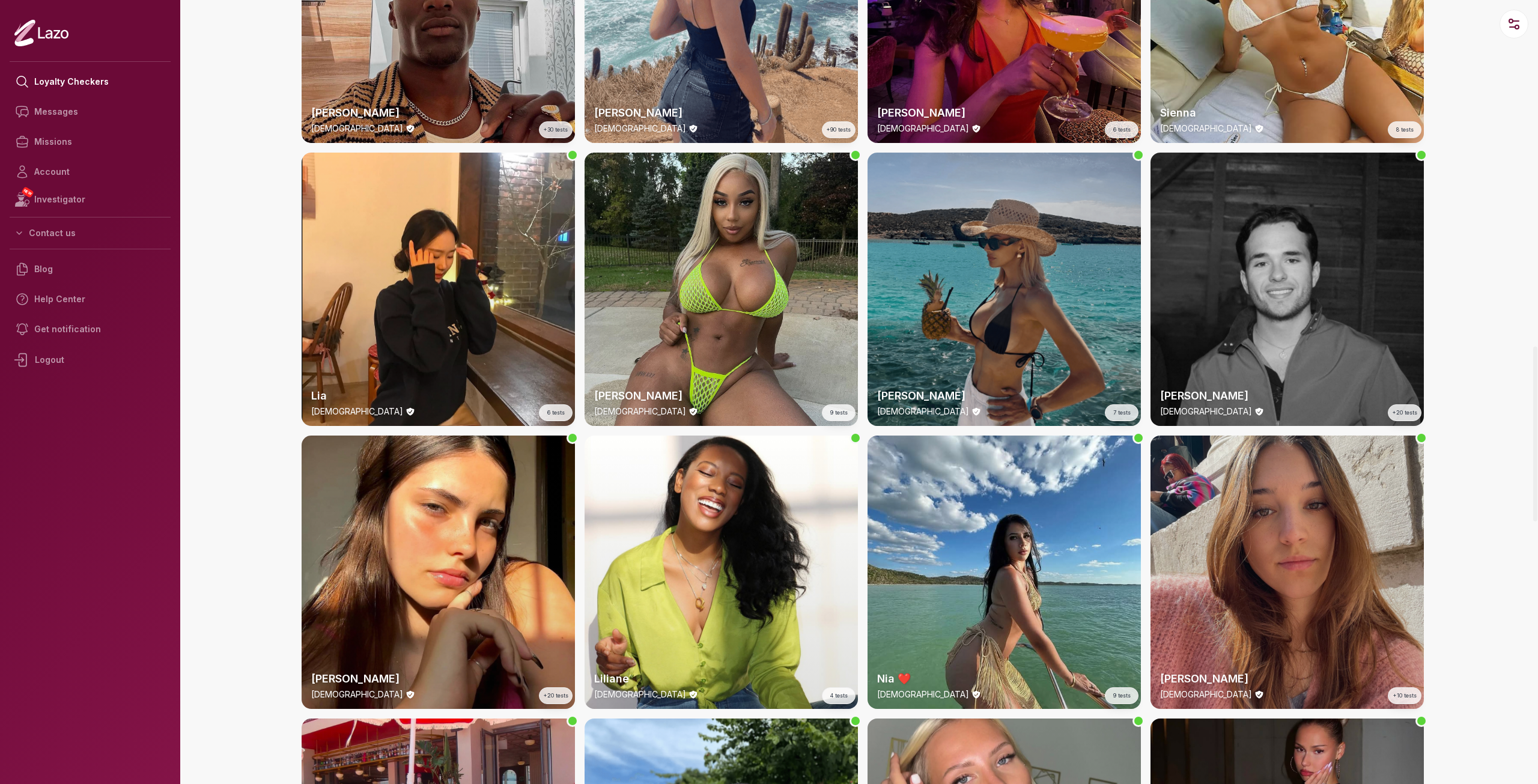
scroll to position [1520, 0]
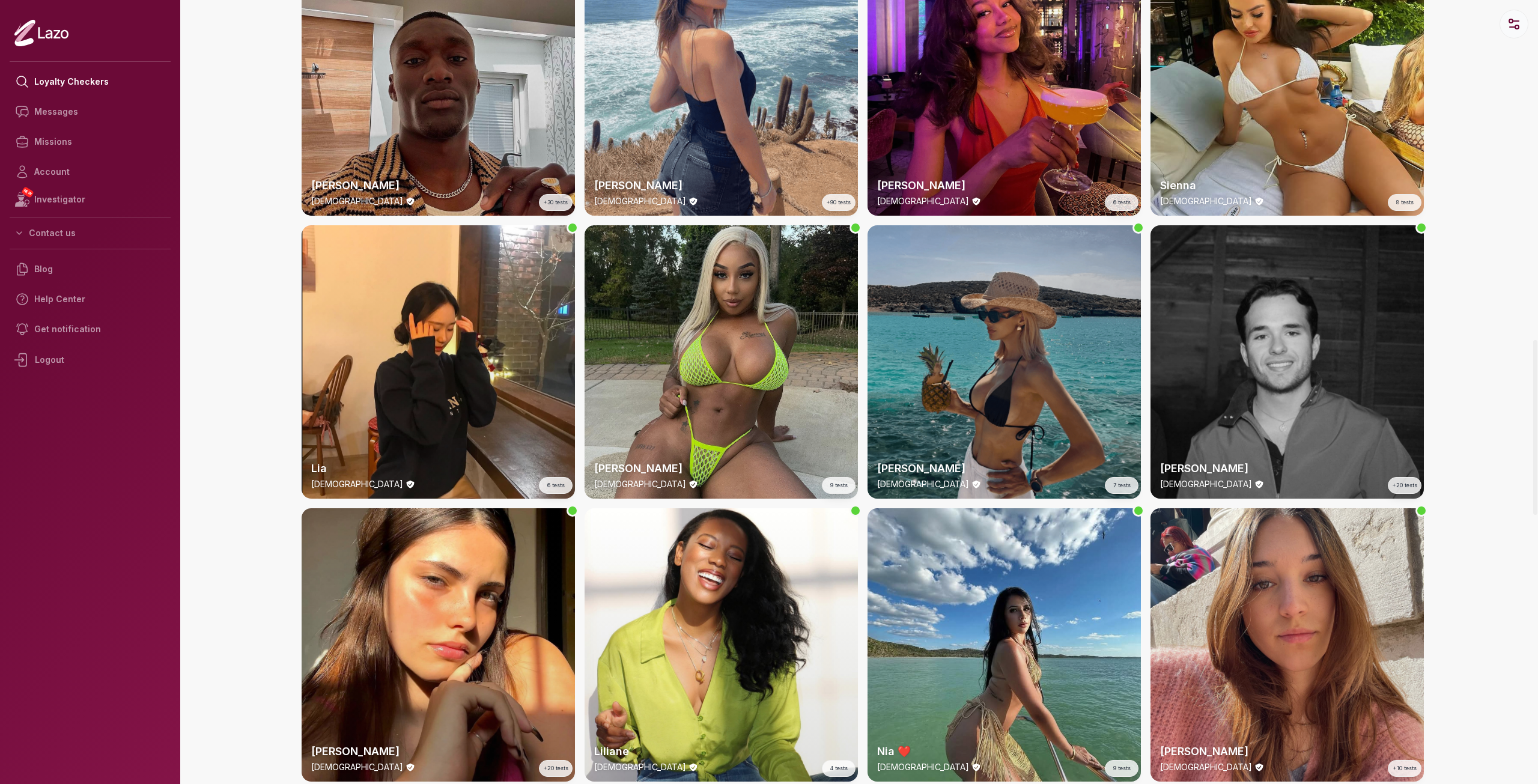
click at [1507, 30] on icon "button" at bounding box center [1514, 24] width 14 height 14
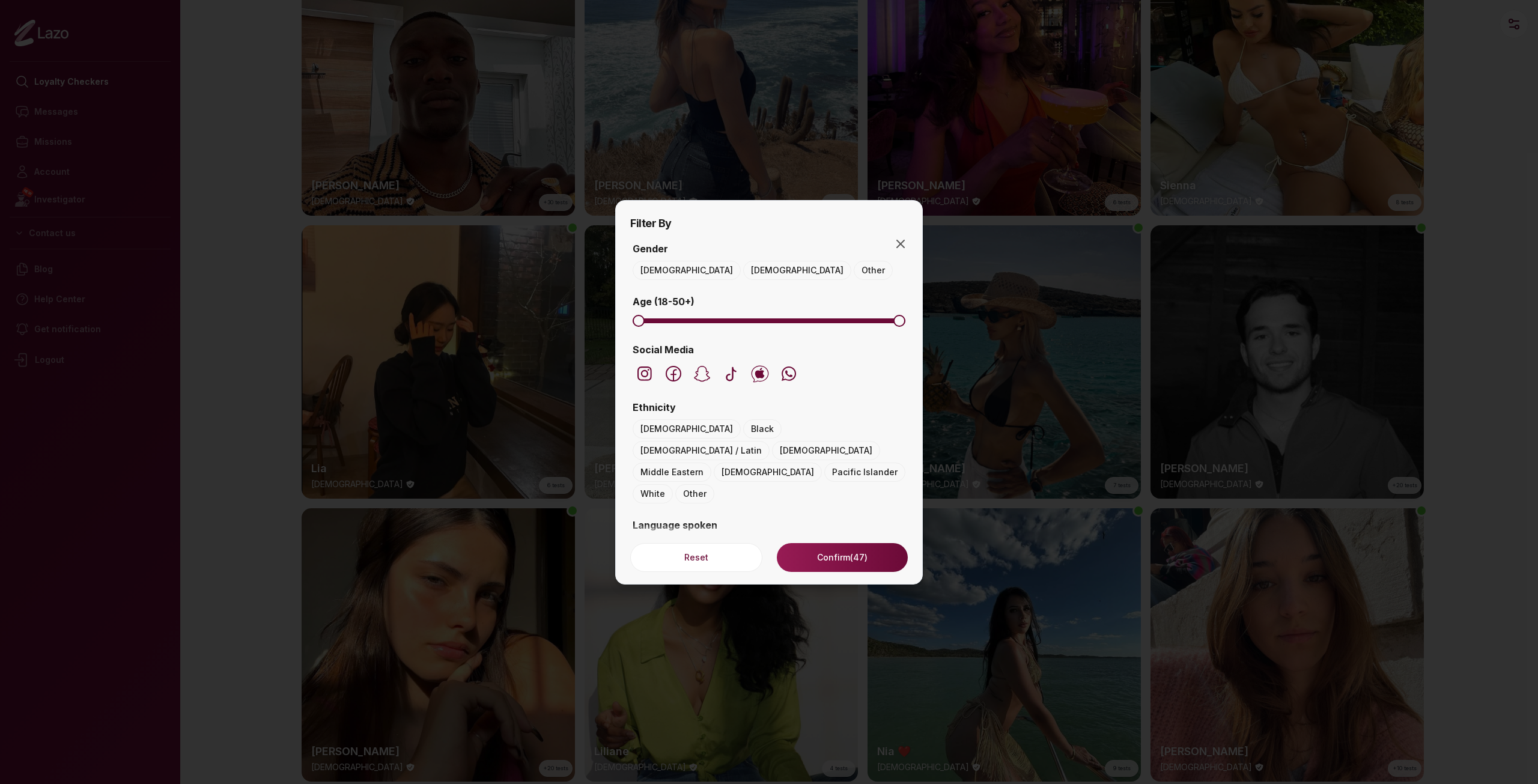
click at [669, 526] on div "Reset Confirm (47)" at bounding box center [769, 553] width 306 height 60
click at [652, 526] on div "Reset Confirm (47)" at bounding box center [769, 553] width 306 height 60
click at [657, 537] on button "French" at bounding box center [655, 546] width 45 height 19
drag, startPoint x: 829, startPoint y: 556, endPoint x: 712, endPoint y: 267, distance: 311.8
click at [714, 267] on div "Filter By Gender Male Female Other Age ( 18 - 50 +) Social Media Ethnicity Asia…" at bounding box center [769, 392] width 308 height 384
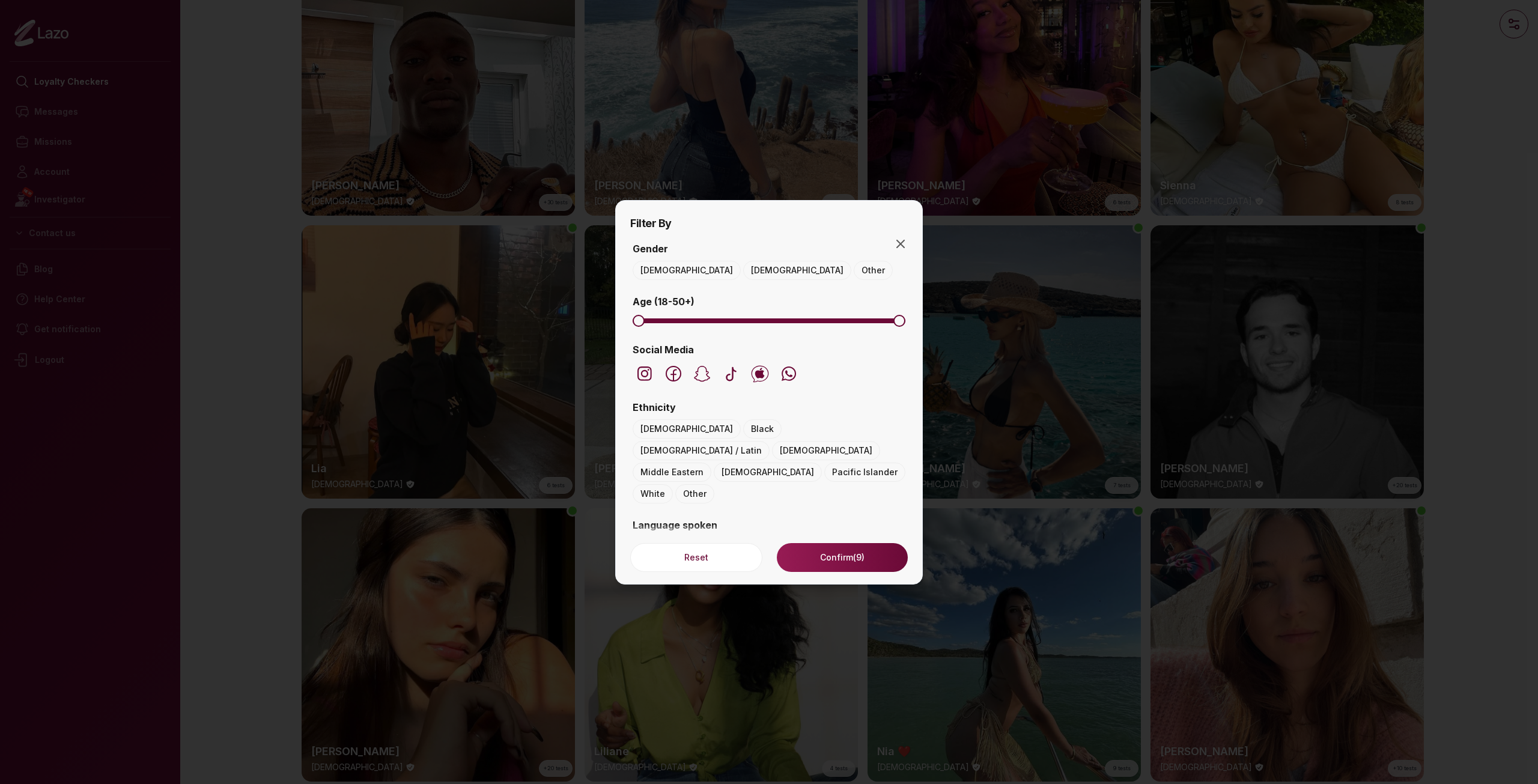
click at [743, 265] on button "Female" at bounding box center [797, 270] width 108 height 19
click at [863, 559] on button "Confirm (6)" at bounding box center [842, 557] width 131 height 29
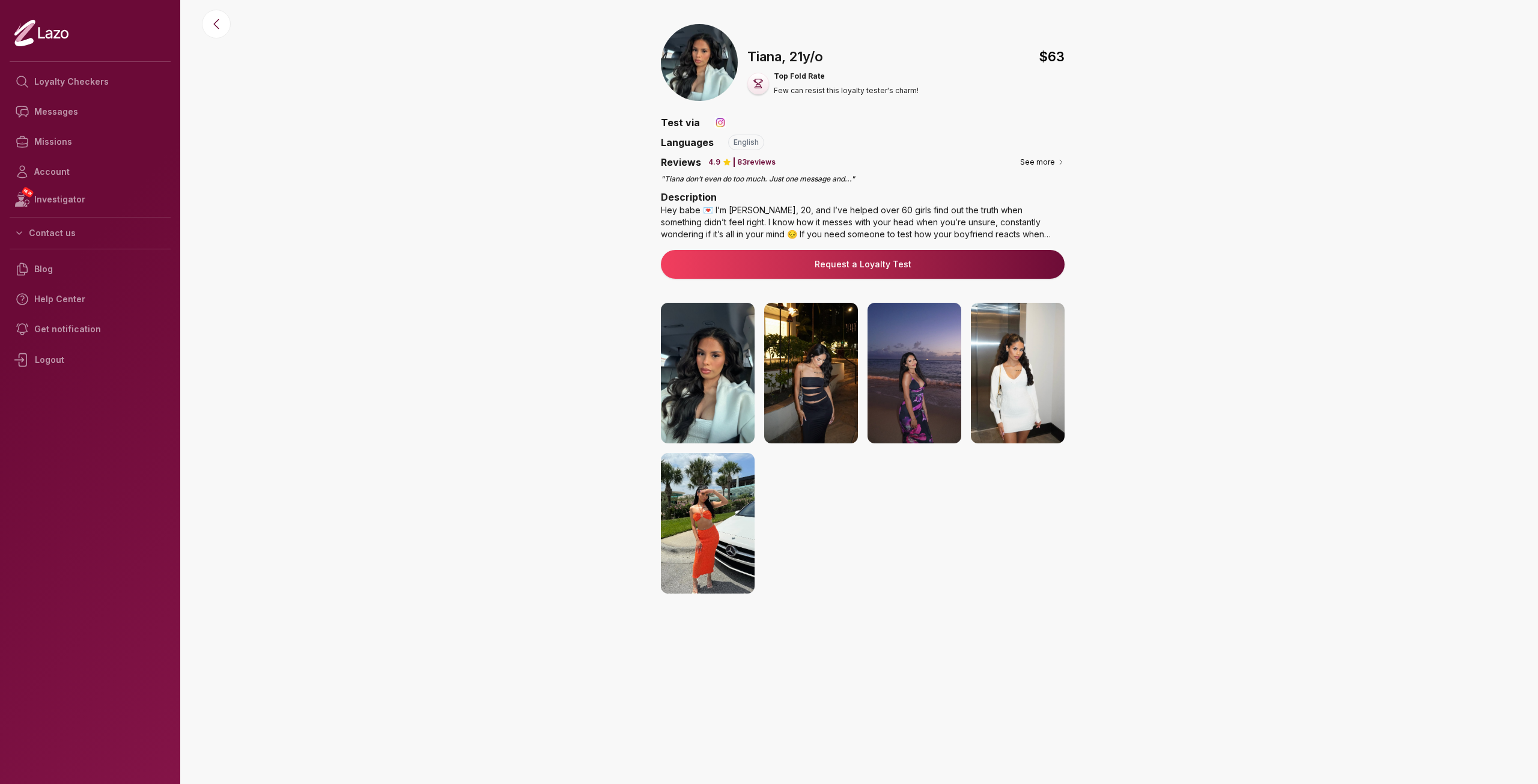
click at [757, 165] on p "83 reviews" at bounding box center [756, 162] width 38 height 10
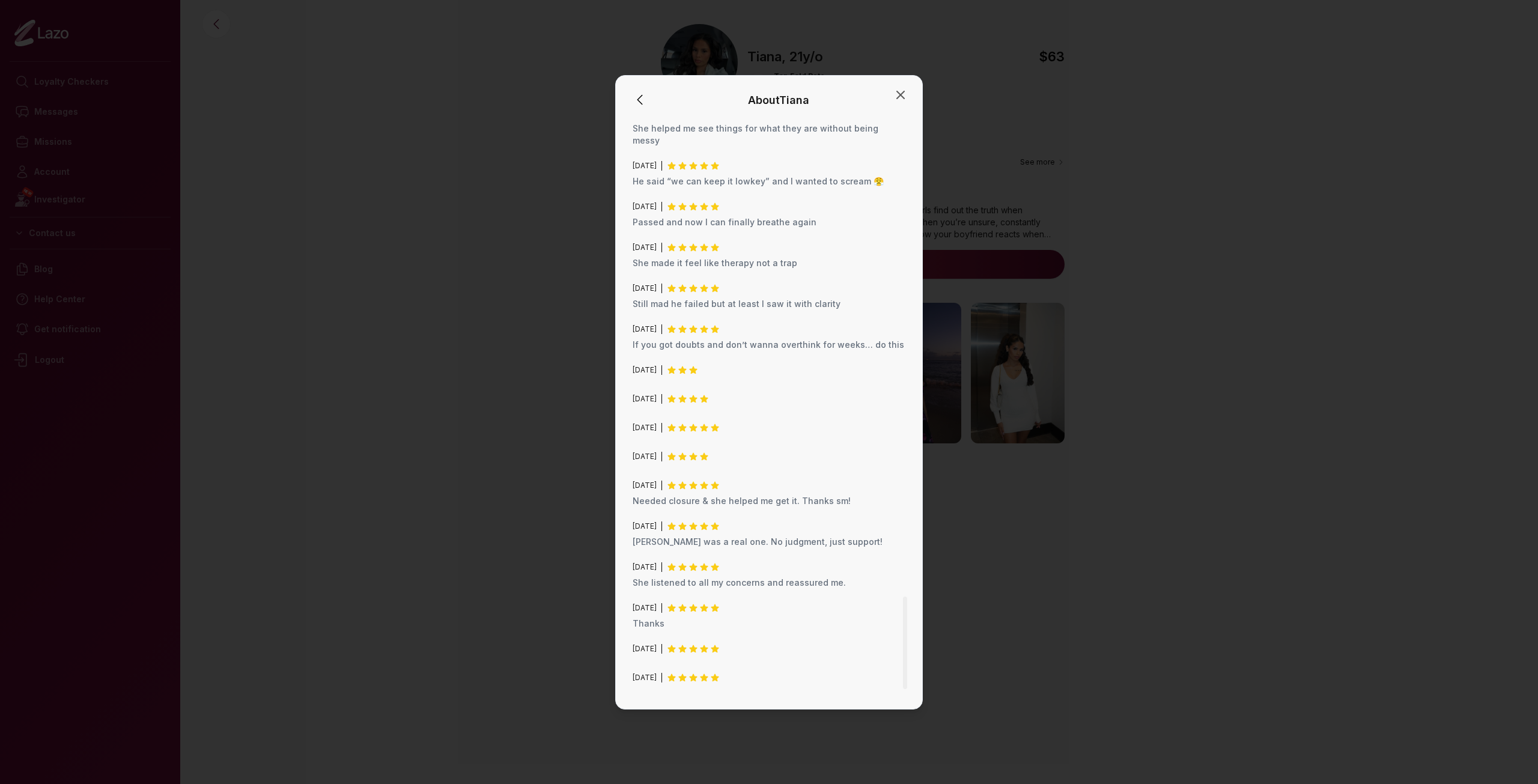
scroll to position [2969, 0]
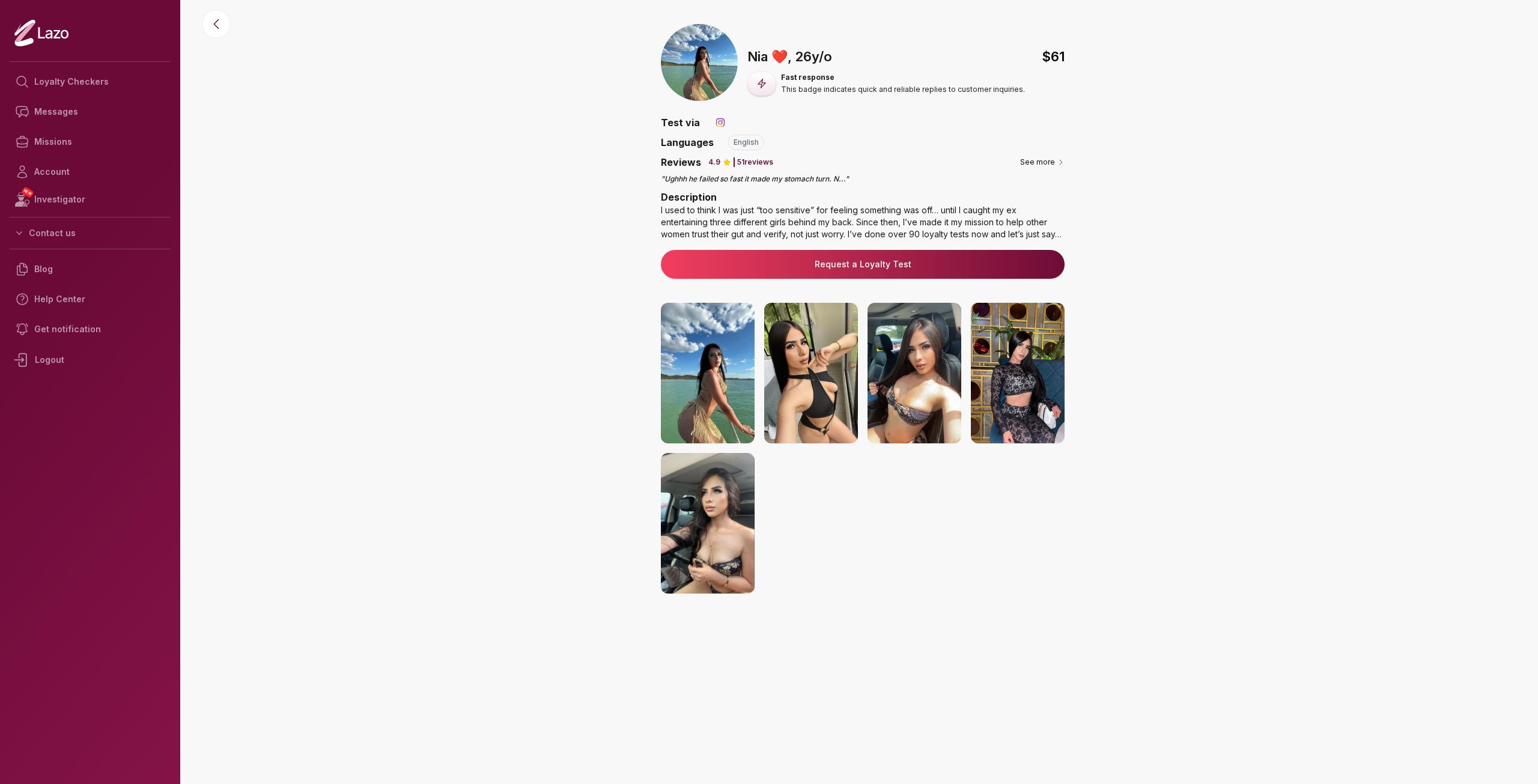
click at [728, 364] on img at bounding box center [707, 373] width 94 height 141
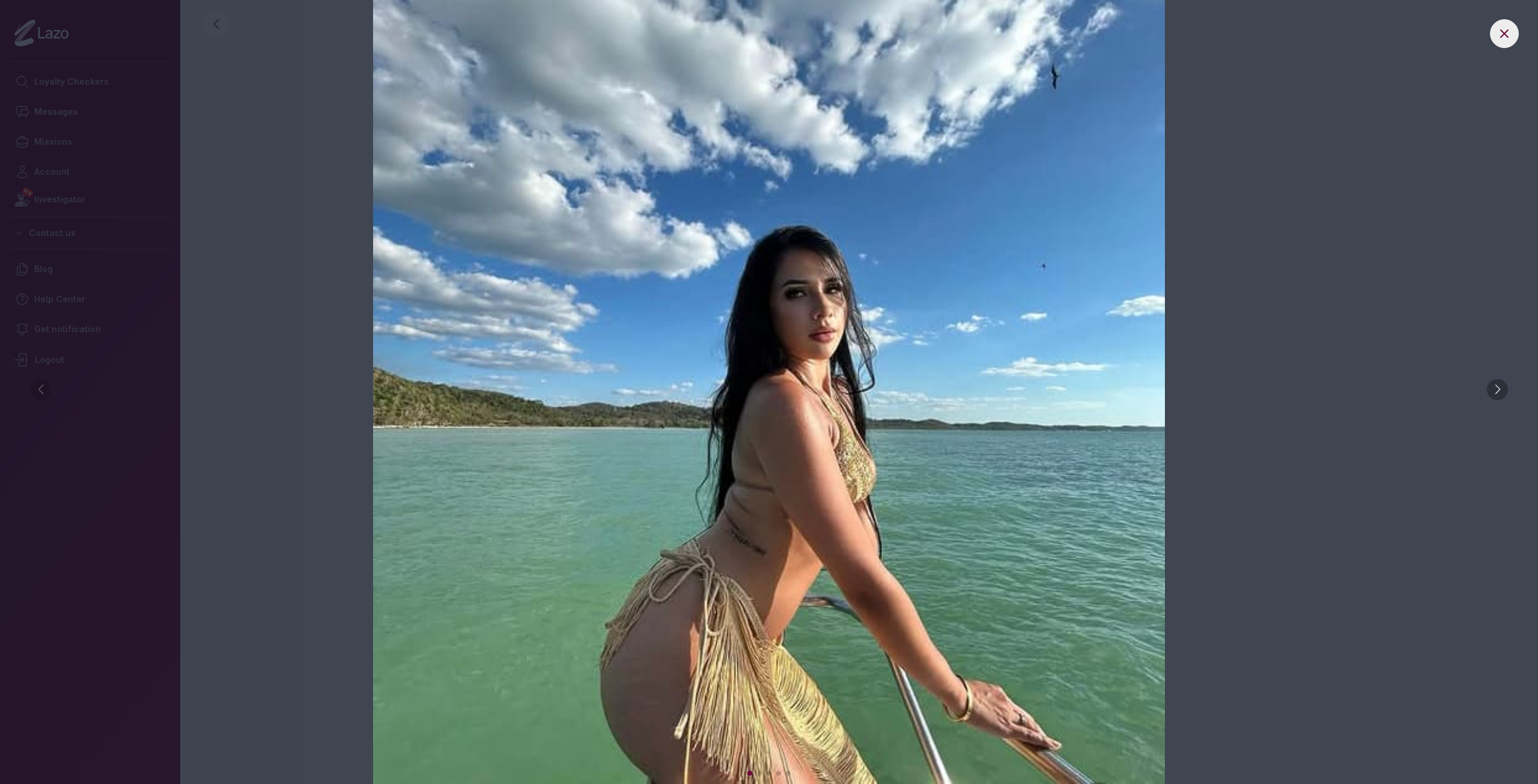
click at [1487, 383] on img at bounding box center [769, 392] width 1489 height 784
click at [1489, 386] on div at bounding box center [1497, 390] width 21 height 21
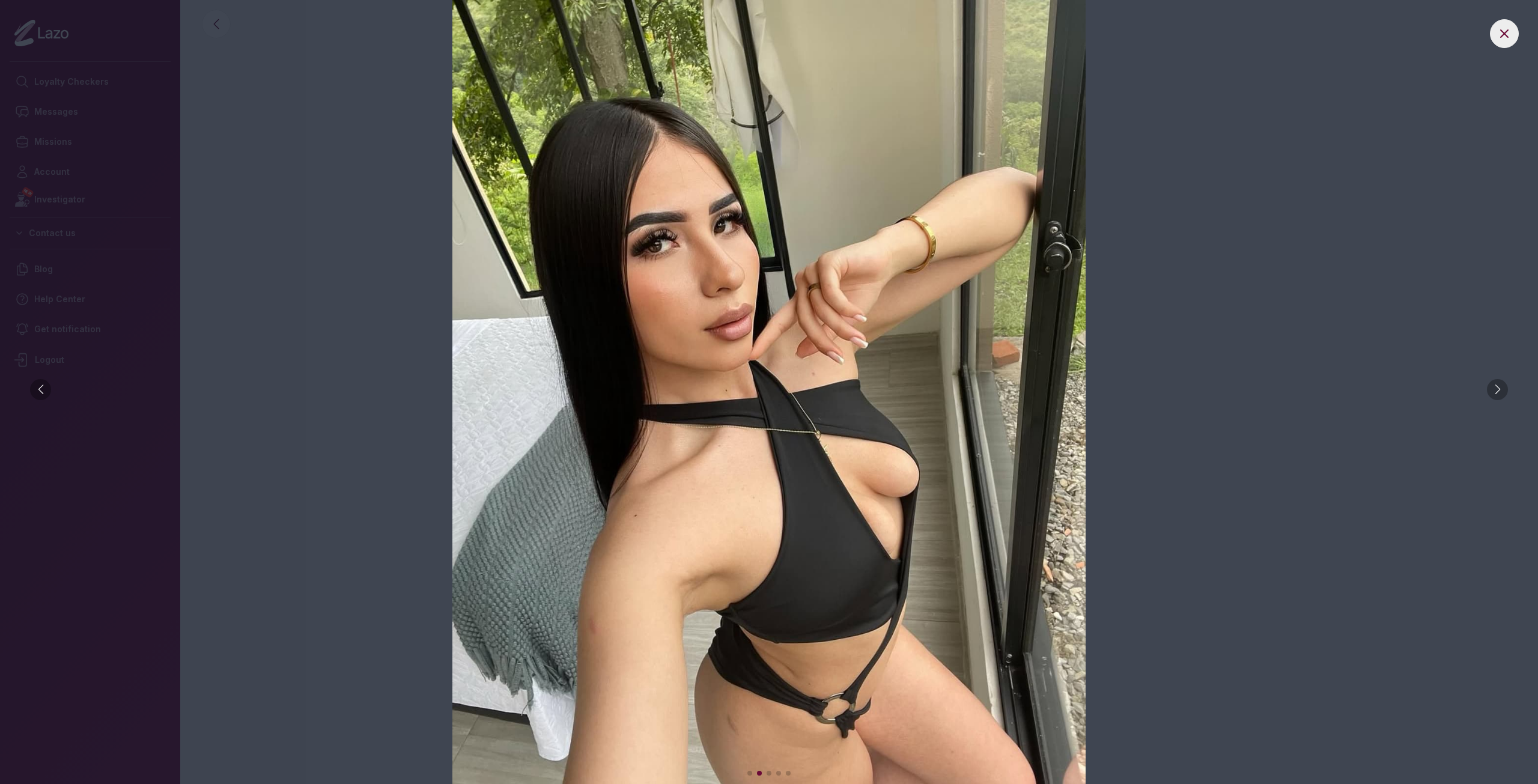
click at [1489, 386] on div at bounding box center [1497, 390] width 21 height 21
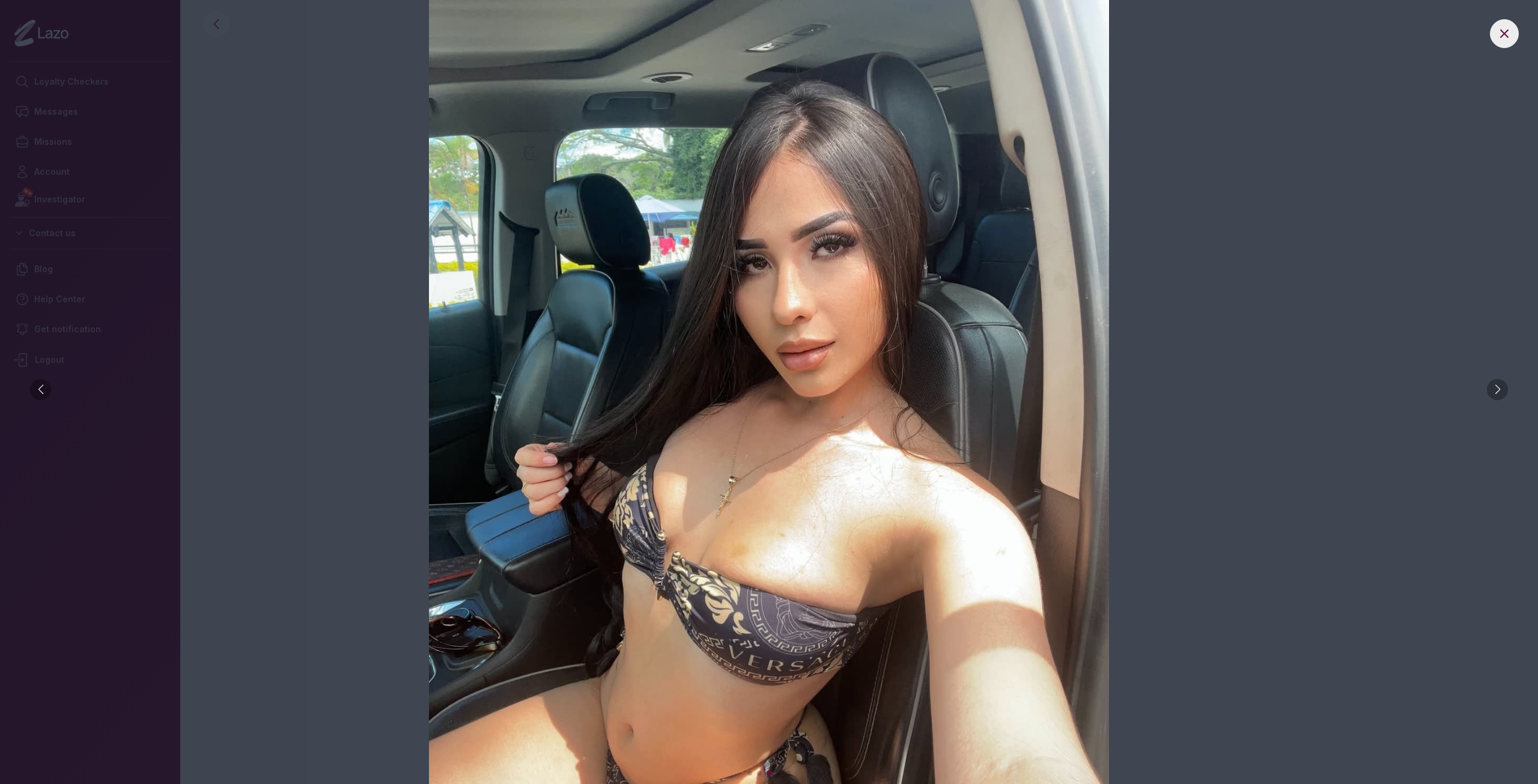
click at [1489, 386] on div at bounding box center [1497, 390] width 21 height 21
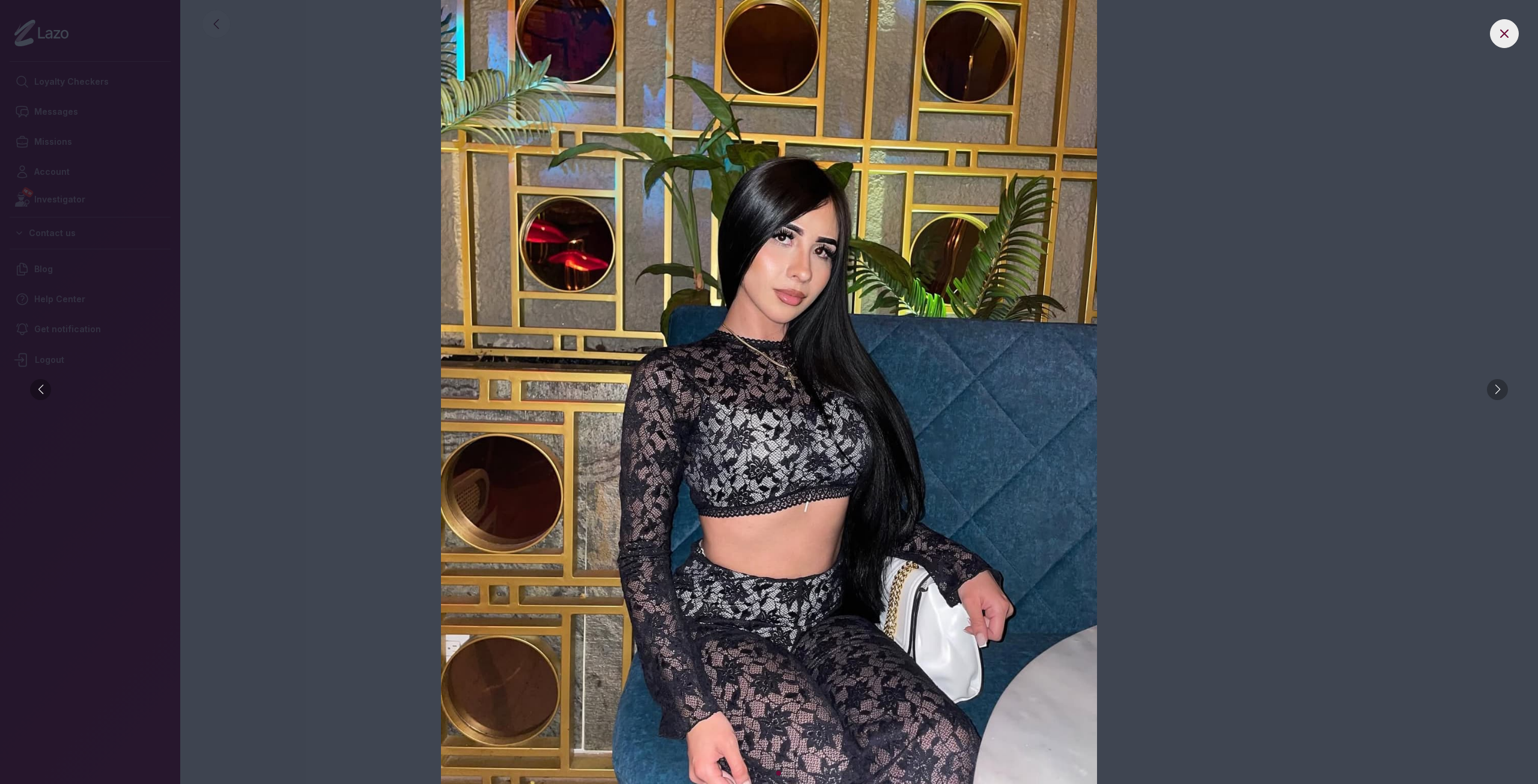
click at [1489, 386] on div at bounding box center [1497, 390] width 21 height 21
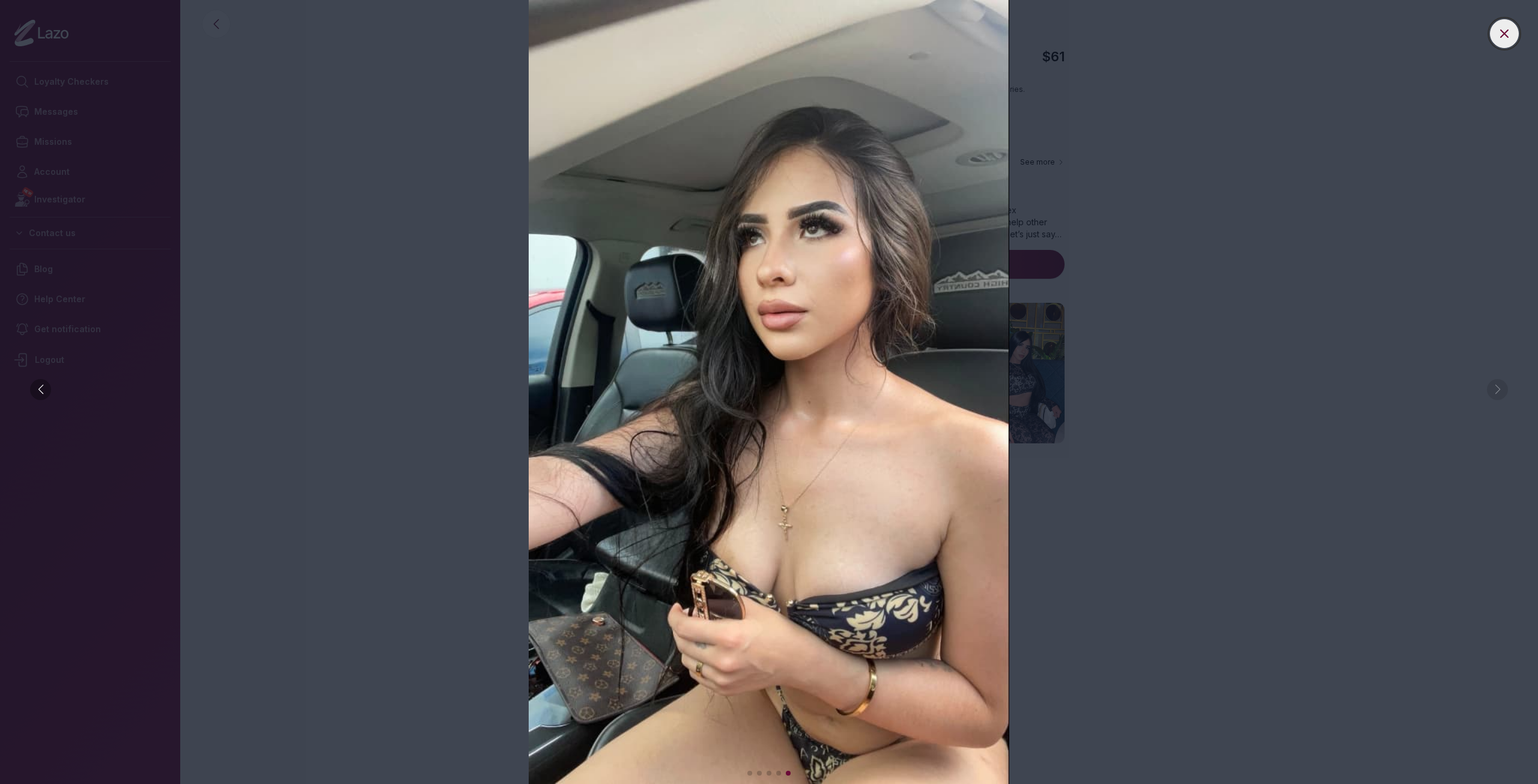
click at [1517, 30] on button at bounding box center [1504, 34] width 29 height 29
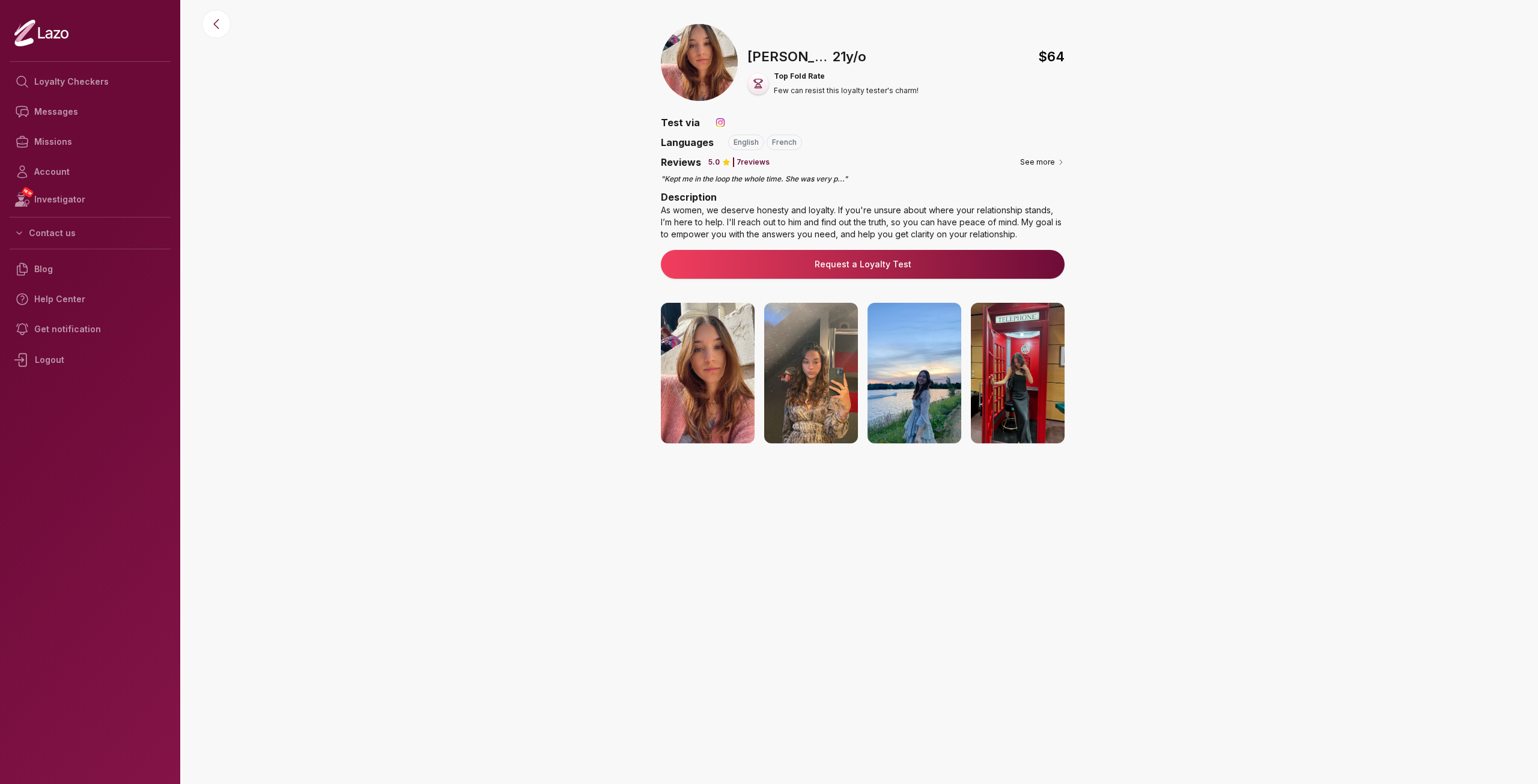
click at [723, 373] on img at bounding box center [707, 373] width 94 height 141
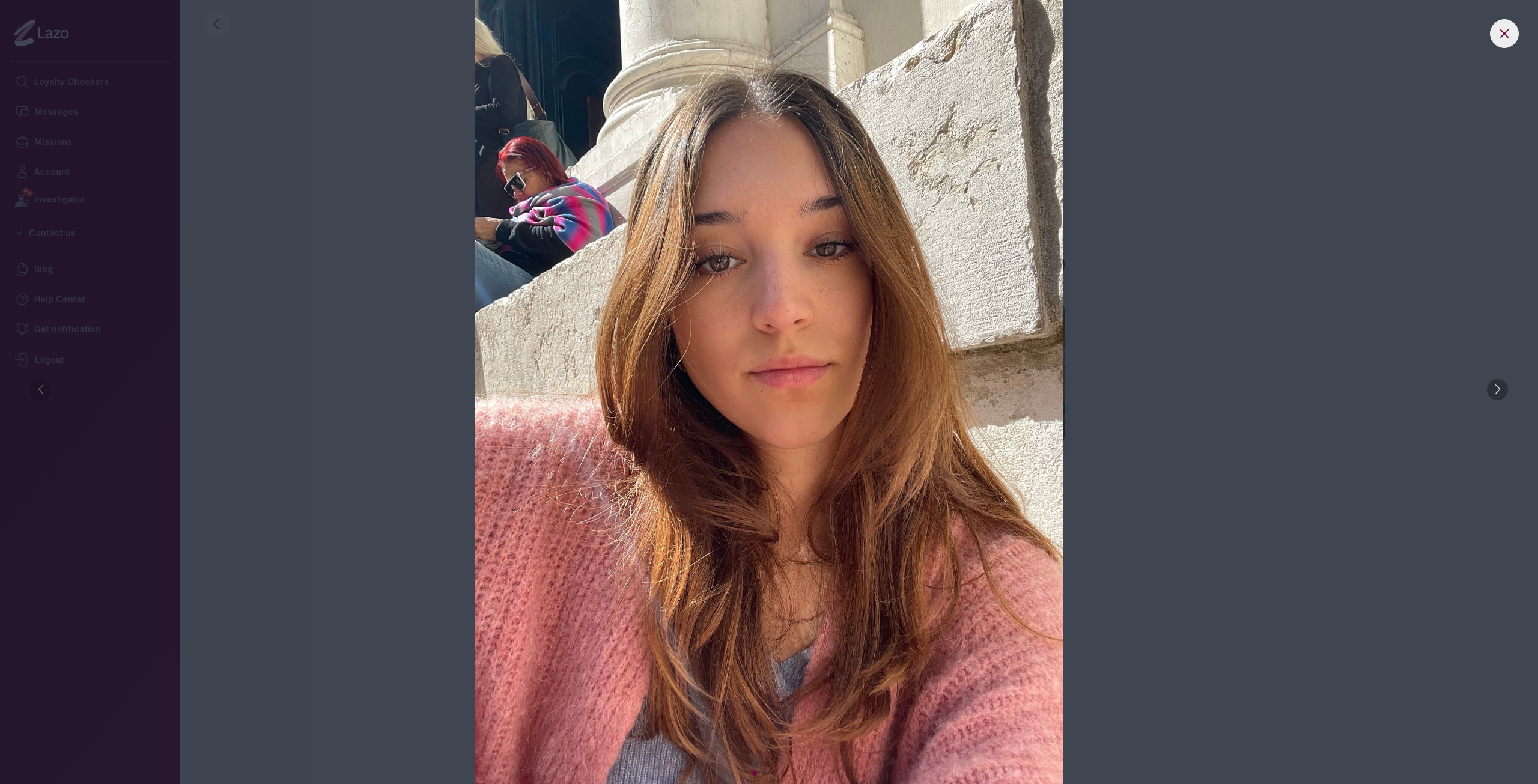
click at [1496, 388] on div at bounding box center [1497, 390] width 21 height 21
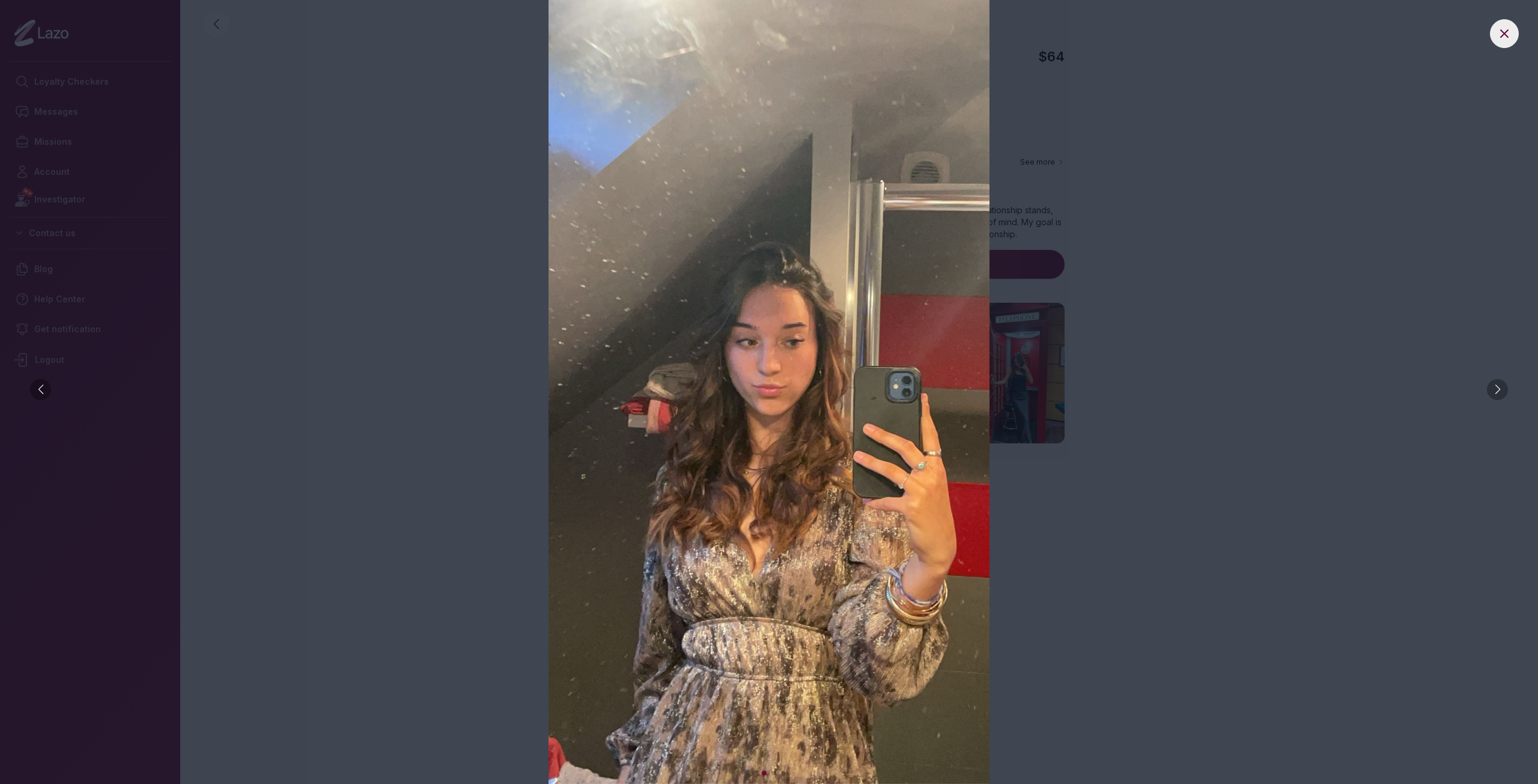
click at [1496, 388] on div at bounding box center [1497, 390] width 21 height 21
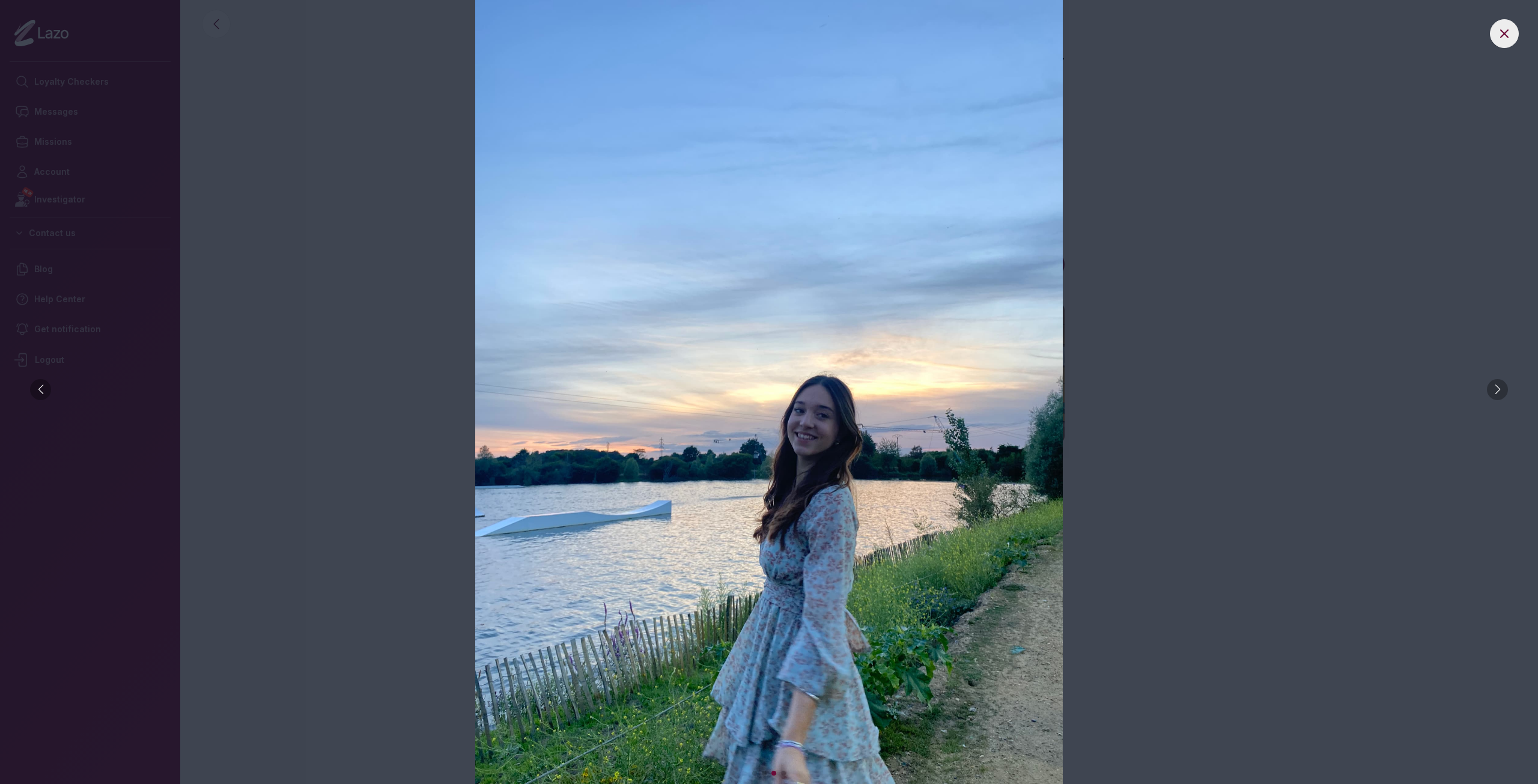
click at [1496, 388] on div at bounding box center [1497, 390] width 21 height 21
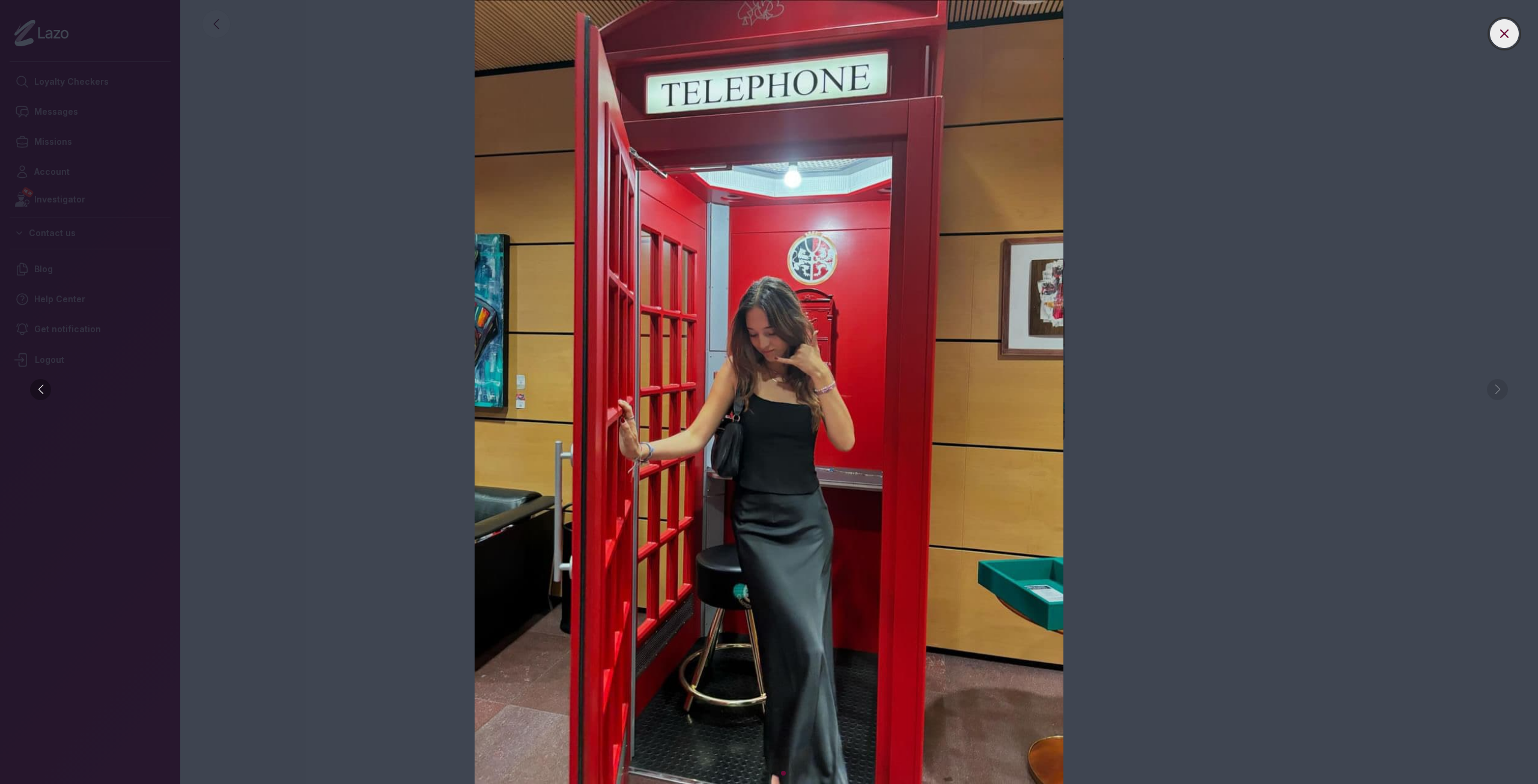
click at [1504, 25] on button at bounding box center [1504, 34] width 29 height 29
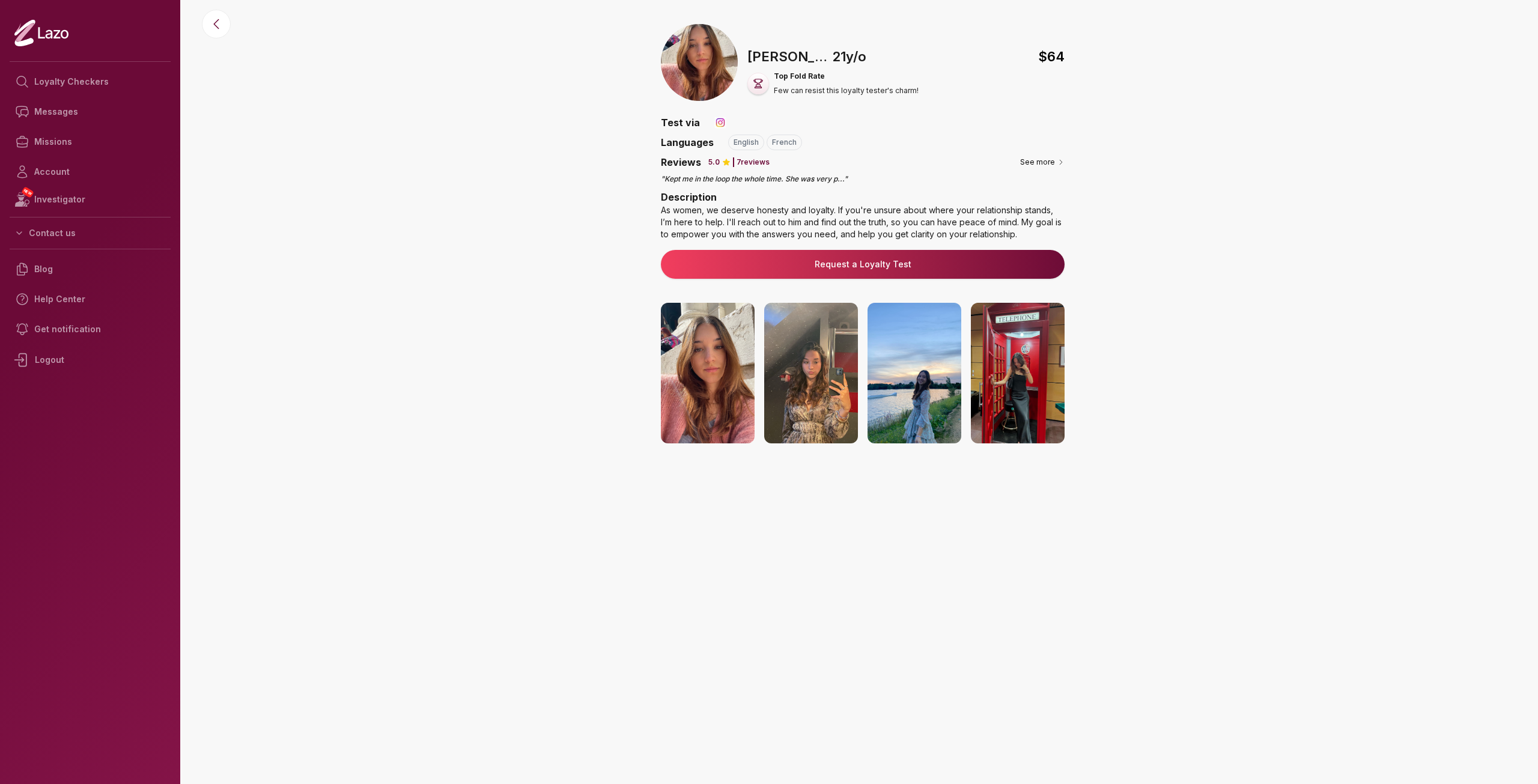
click at [760, 162] on p "7 reviews" at bounding box center [753, 162] width 33 height 10
drag, startPoint x: 1142, startPoint y: 201, endPoint x: 1158, endPoint y: 235, distance: 37.6
click at [1157, 233] on div "🇺🇸 [PERSON_NAME] , [DEMOGRAPHIC_DATA] $ 64 Top Fold Rate Few can resist this lo…" at bounding box center [862, 279] width 1350 height 511
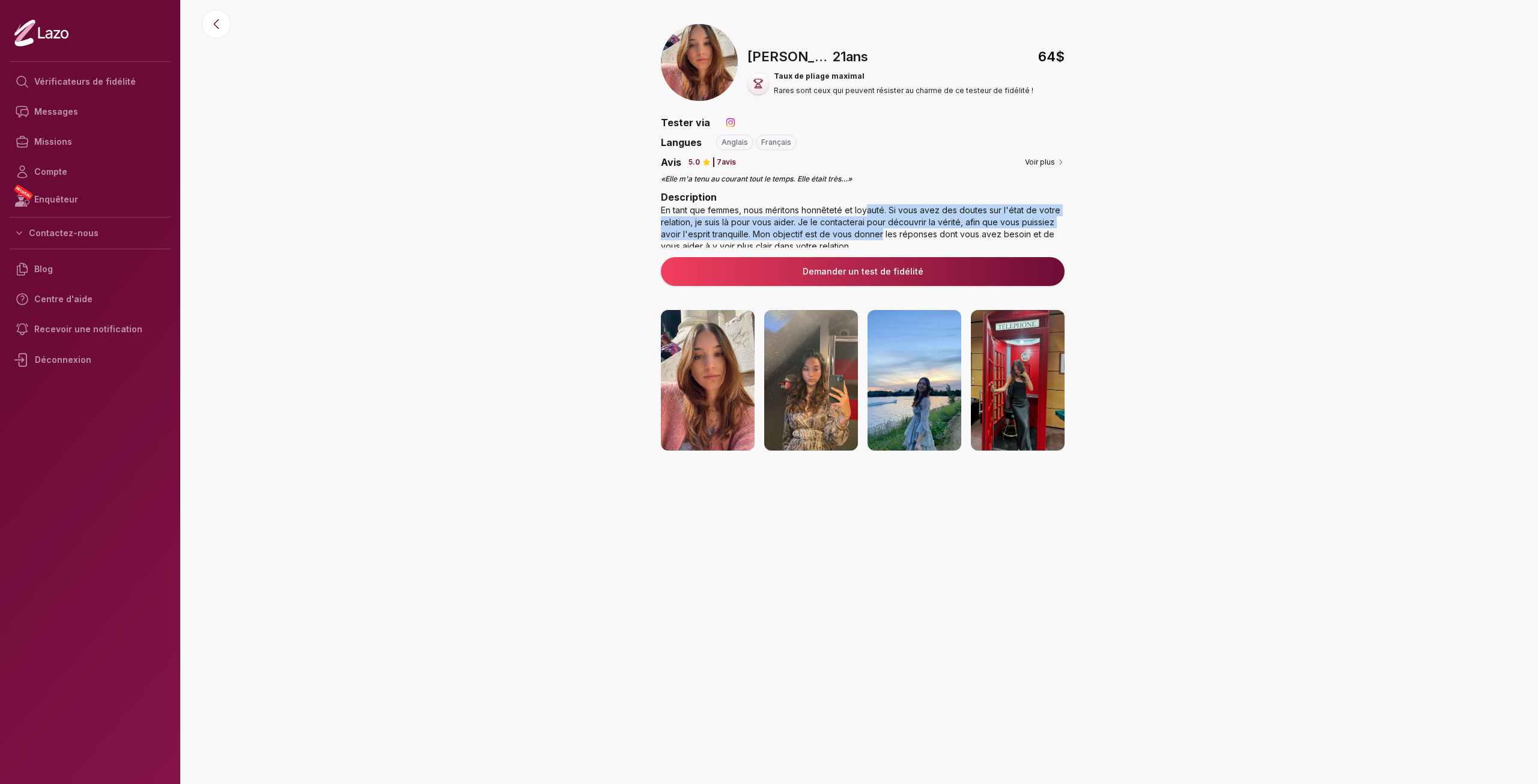
drag, startPoint x: 863, startPoint y: 211, endPoint x: 882, endPoint y: 237, distance: 32.2
click at [882, 237] on font "En tant que femmes, nous méritons honnêteté et loyauté. Si vous avez des doutes…" at bounding box center [860, 228] width 400 height 46
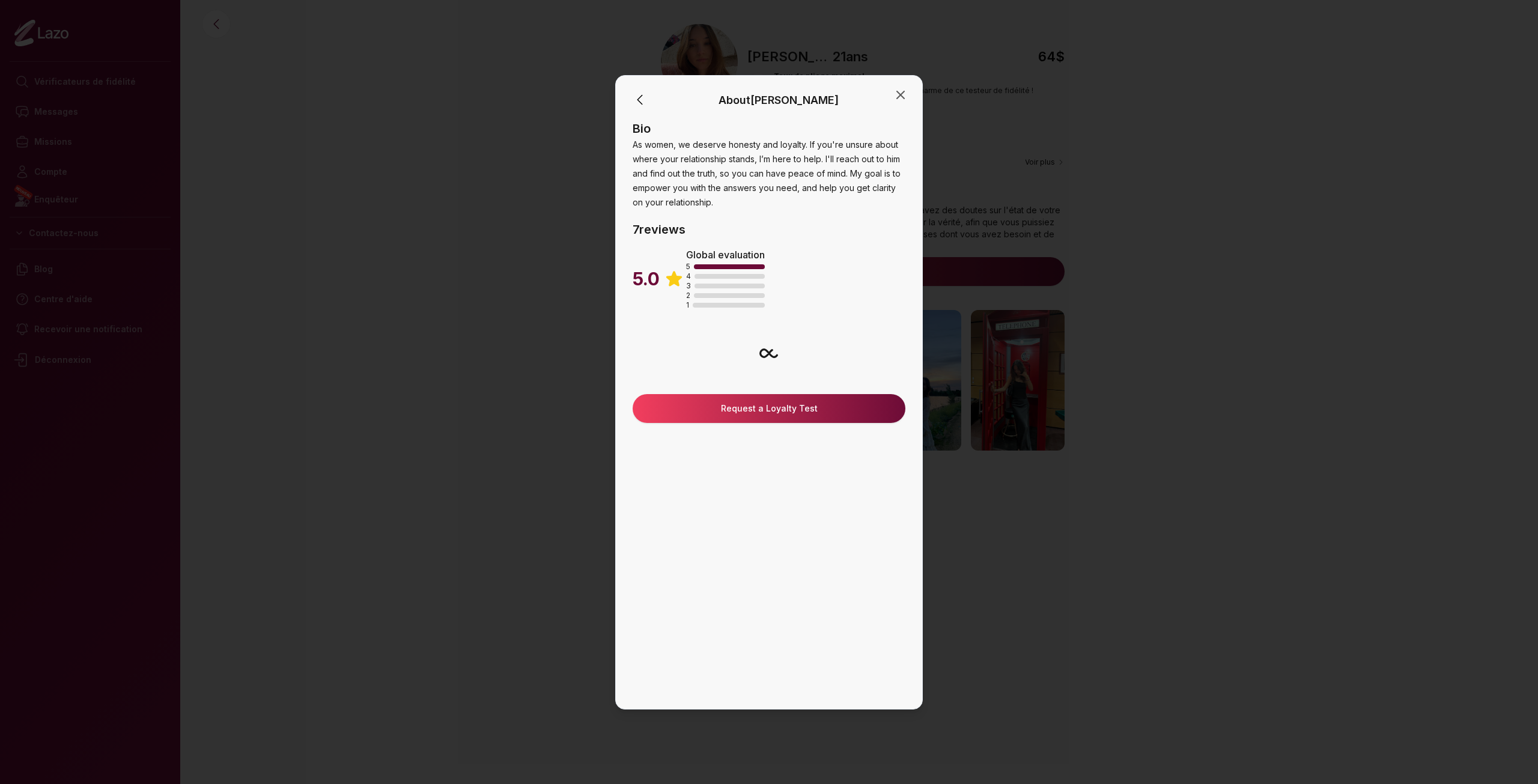
click at [882, 237] on h4 "7 reviews" at bounding box center [768, 229] width 273 height 17
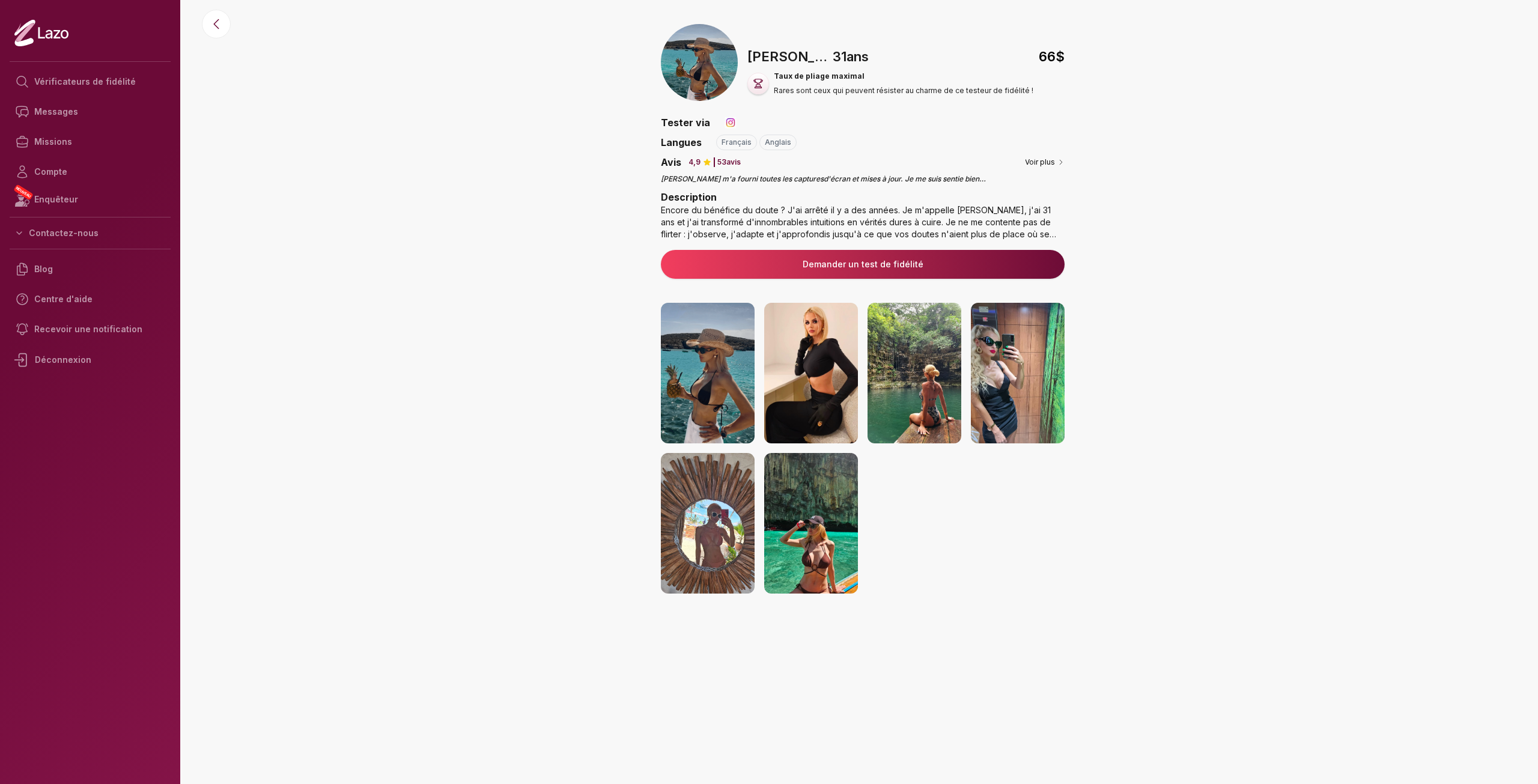
click at [1053, 233] on font "Encore du bénéfice du doute ? J'ai arrêté il y a des années. Je m'appelle [PERS…" at bounding box center [858, 246] width 395 height 82
